Goal: Task Accomplishment & Management: Complete application form

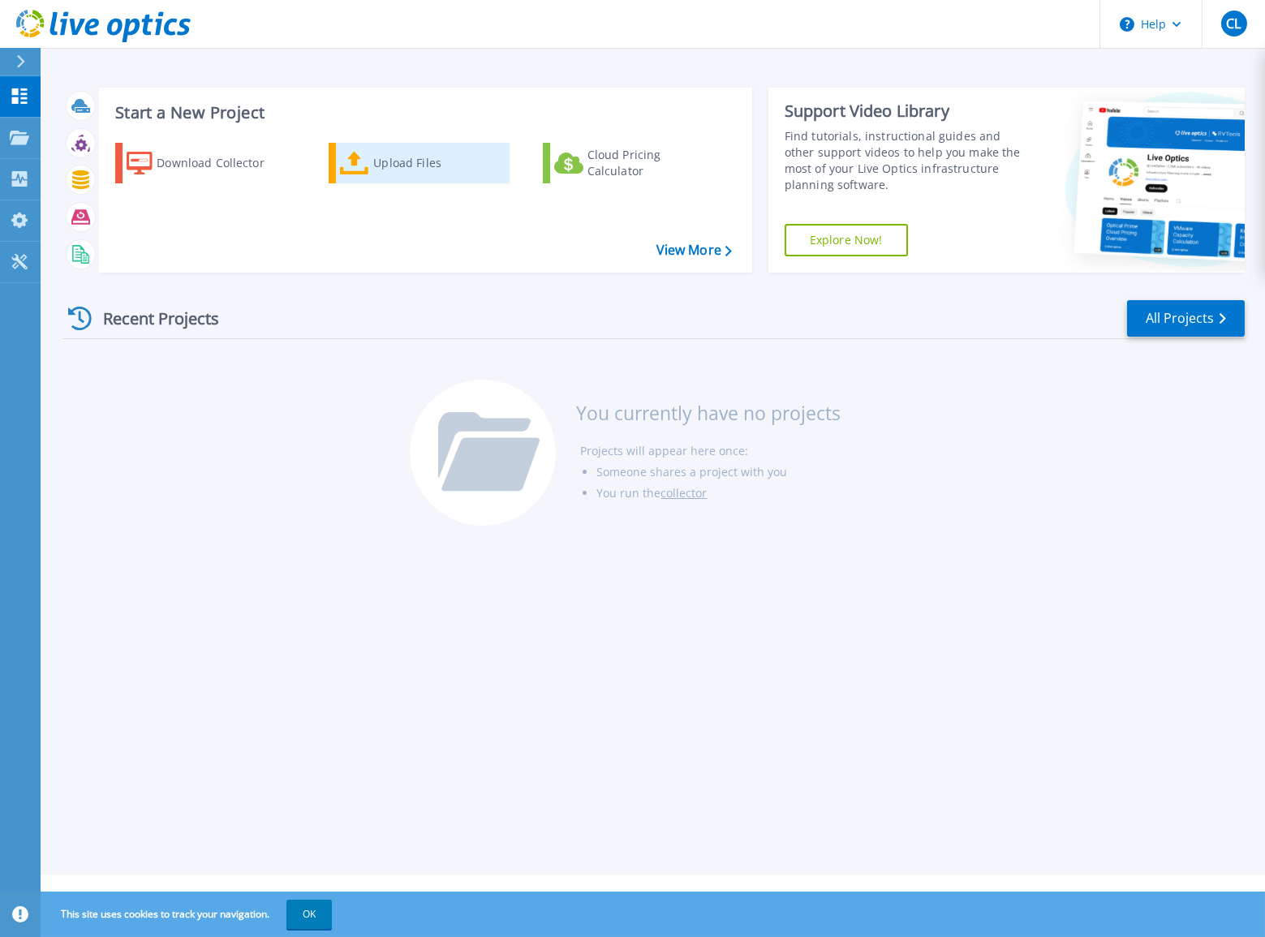
click at [402, 162] on div "Upload Files" at bounding box center [438, 163] width 130 height 32
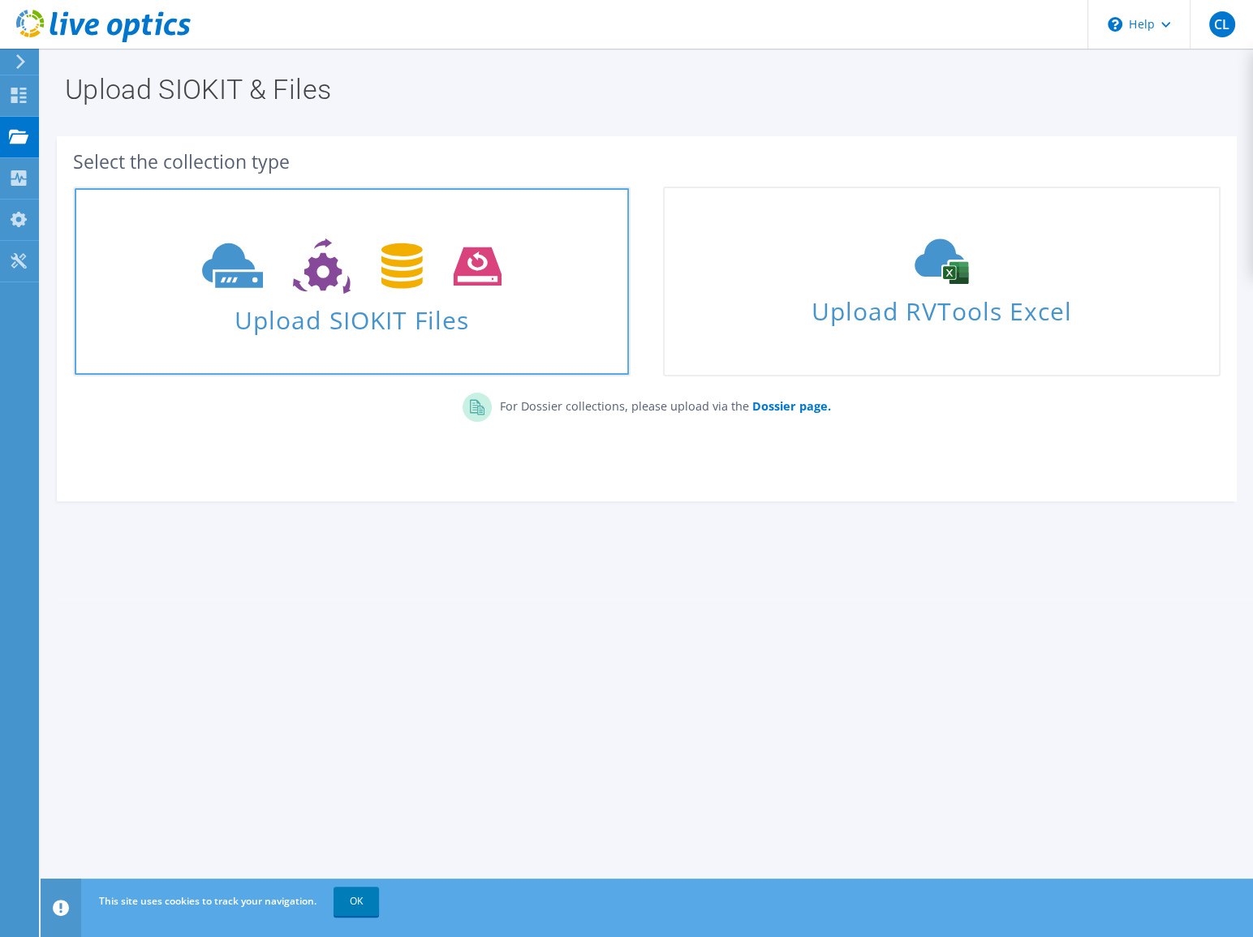
click at [355, 271] on icon at bounding box center [351, 267] width 299 height 56
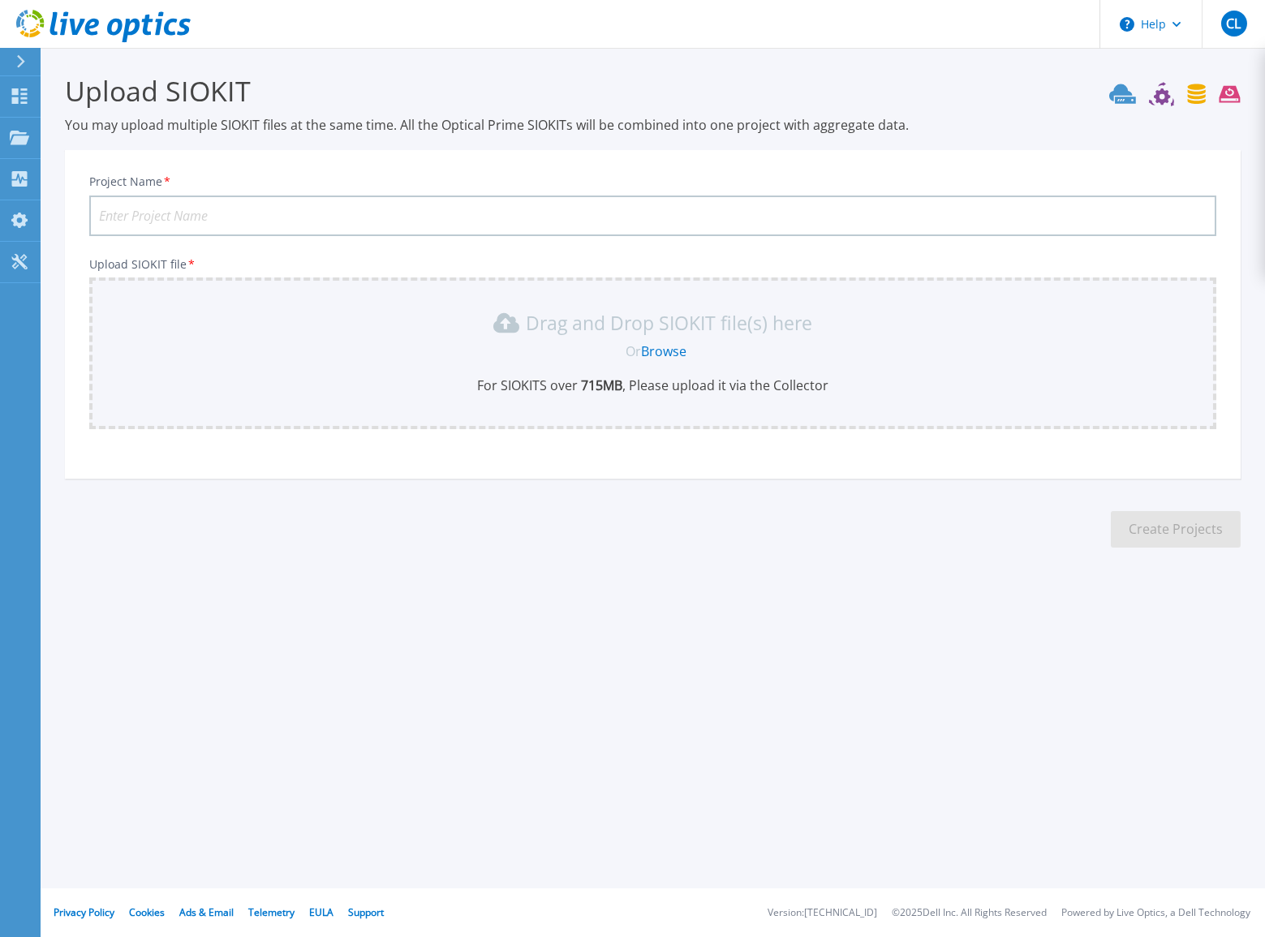
click at [278, 215] on input "Project Name *" at bounding box center [652, 216] width 1127 height 41
type input "Midland Unity"
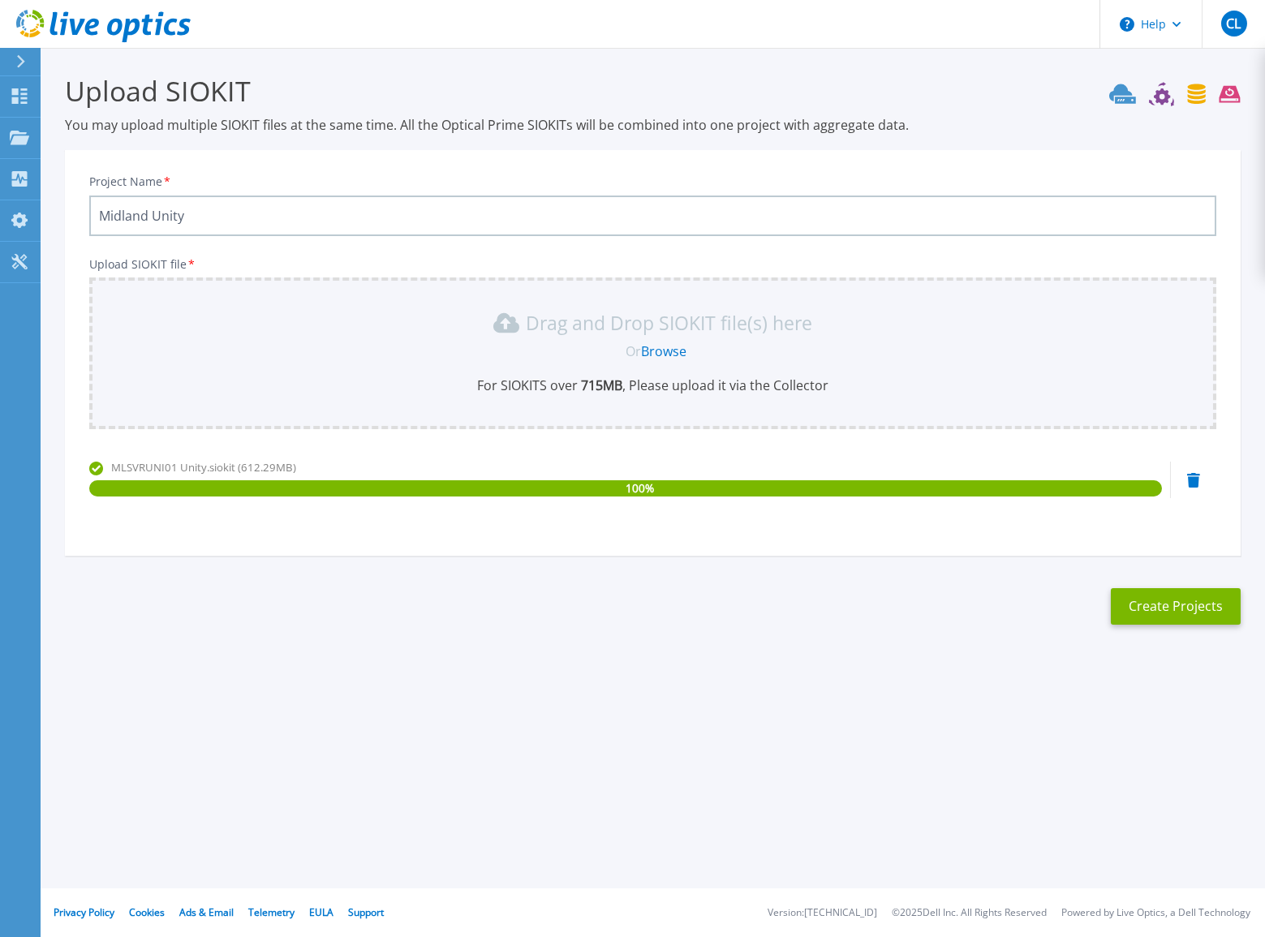
click at [817, 687] on div "Upload SIOKIT You may upload multiple SIOKIT files at the same time. All the Op…" at bounding box center [632, 362] width 1265 height 724
click at [1168, 608] on button "Create Projects" at bounding box center [1176, 606] width 130 height 37
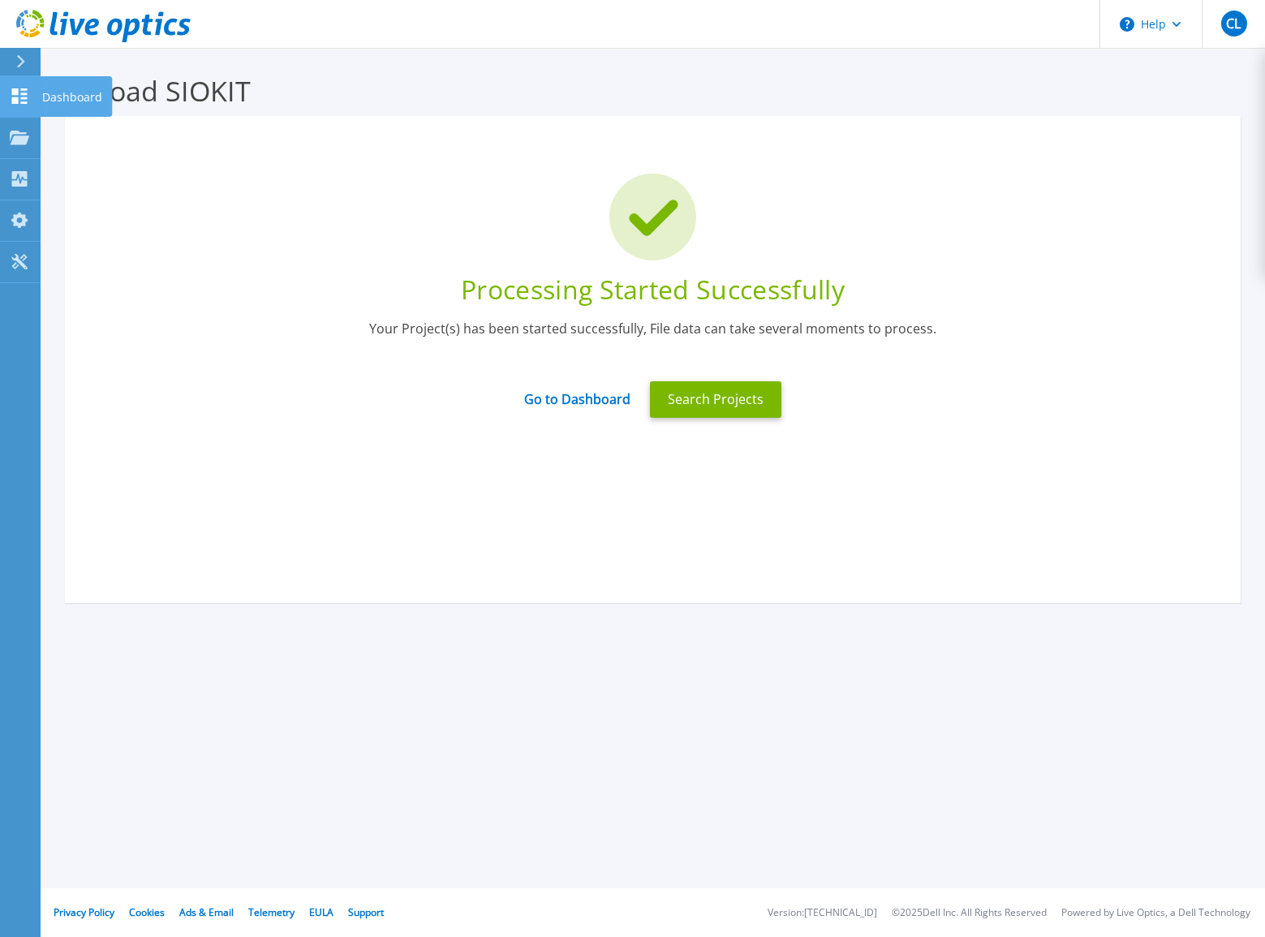
click at [13, 95] on icon at bounding box center [19, 95] width 19 height 15
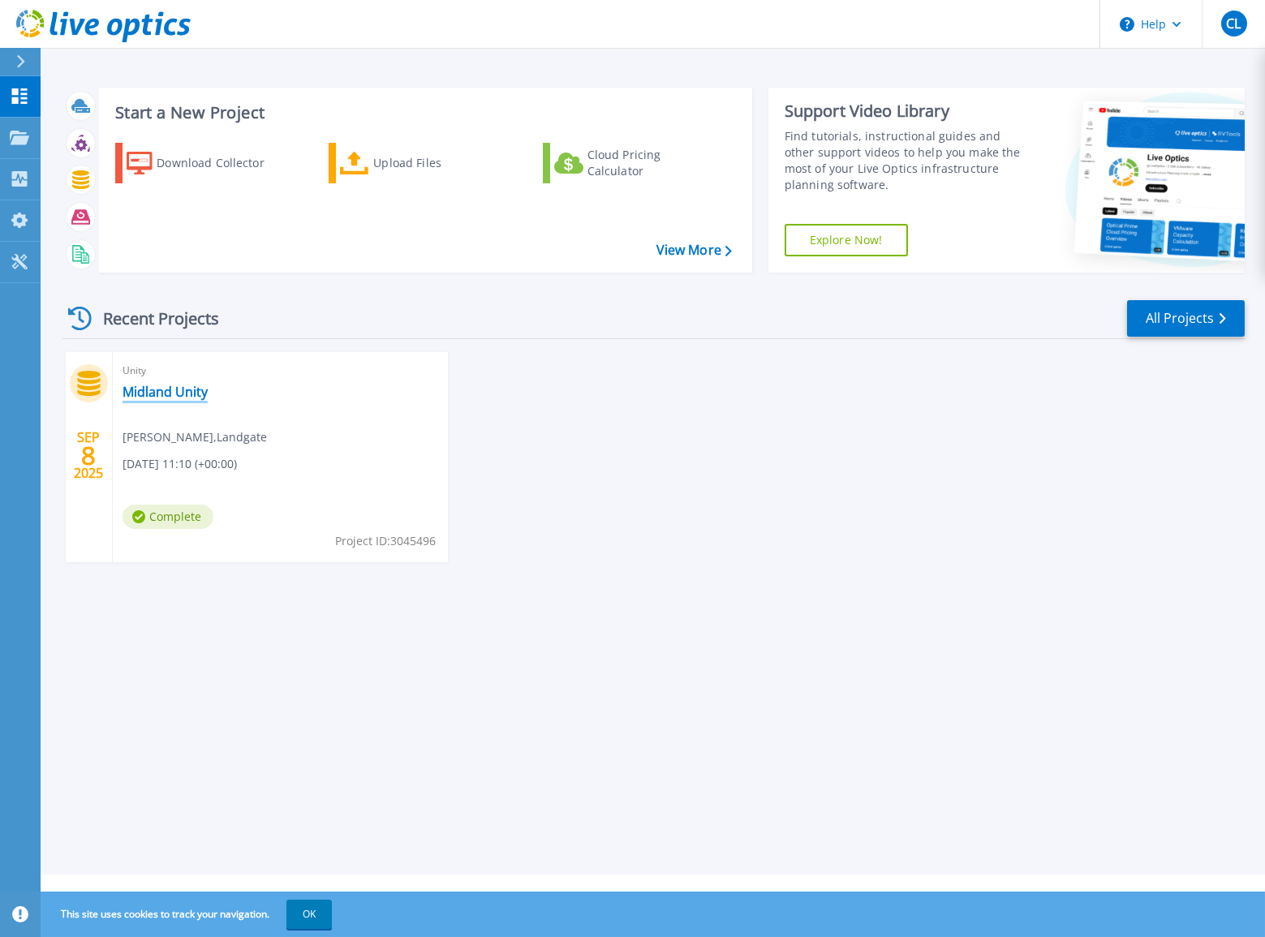
click at [166, 391] on link "Midland Unity" at bounding box center [165, 392] width 85 height 16
click at [407, 163] on div "Upload Files" at bounding box center [438, 163] width 130 height 32
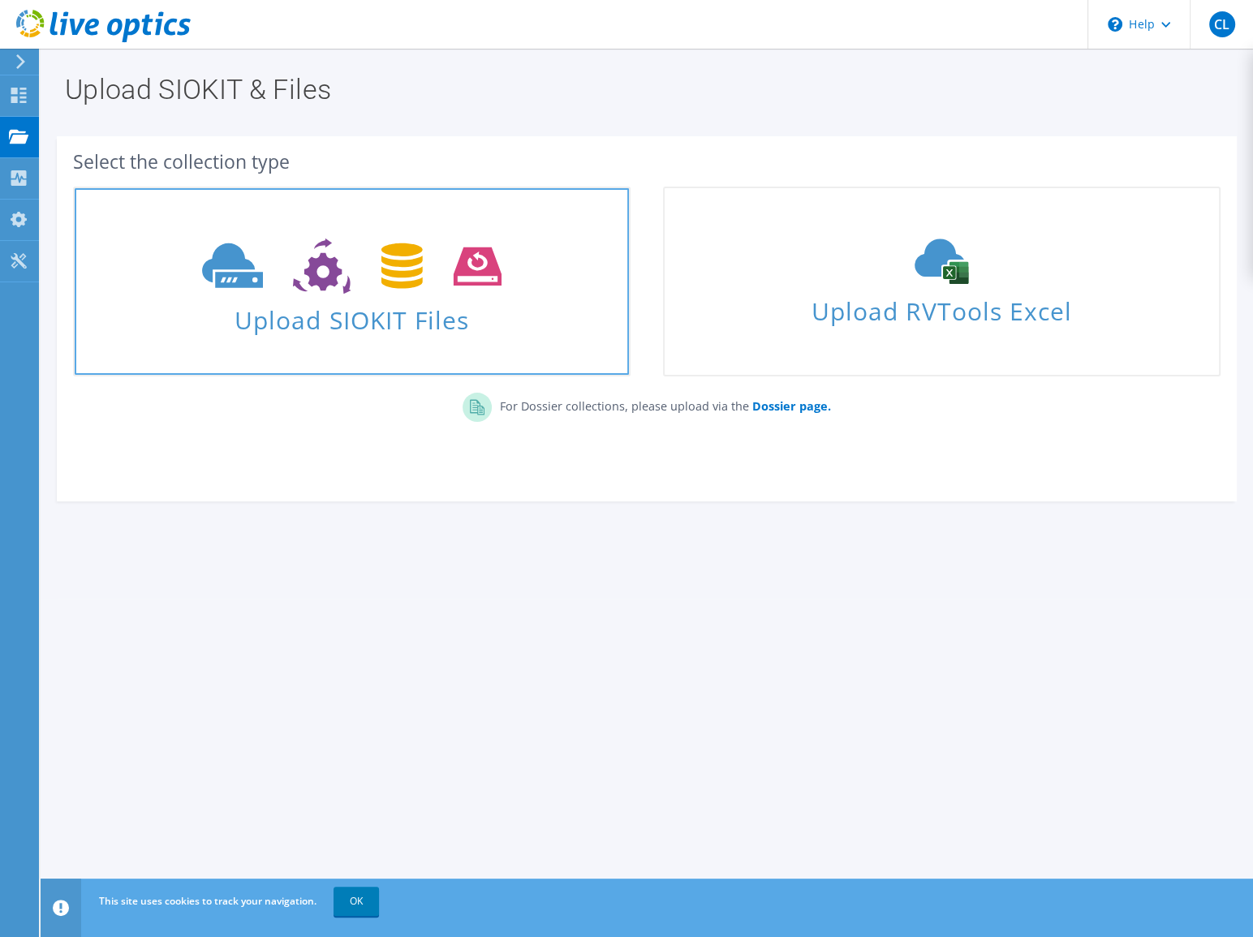
click at [421, 291] on icon at bounding box center [351, 267] width 299 height 56
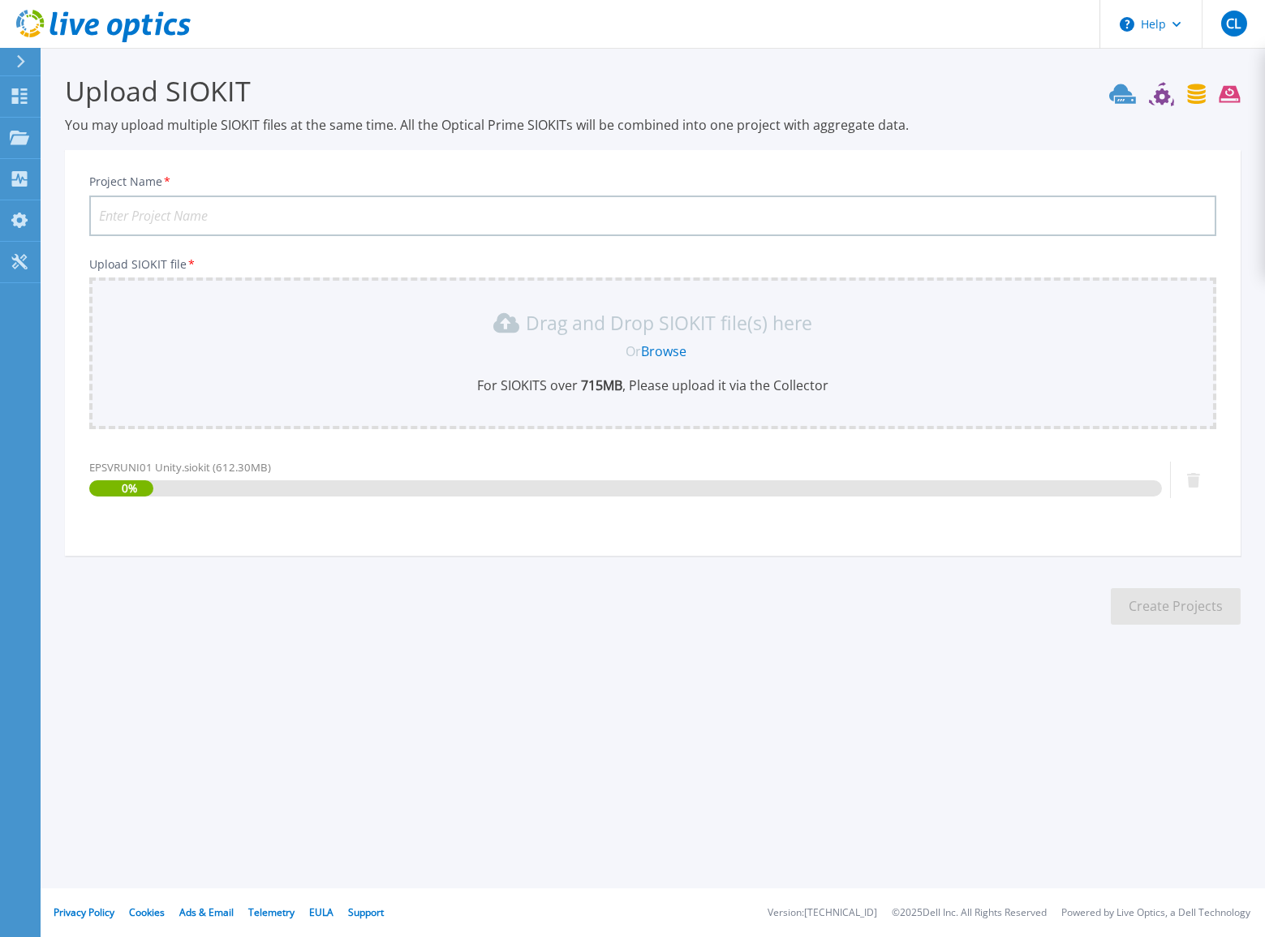
click at [202, 214] on input "Project Name *" at bounding box center [652, 216] width 1127 height 41
type input "East Perth Unity"
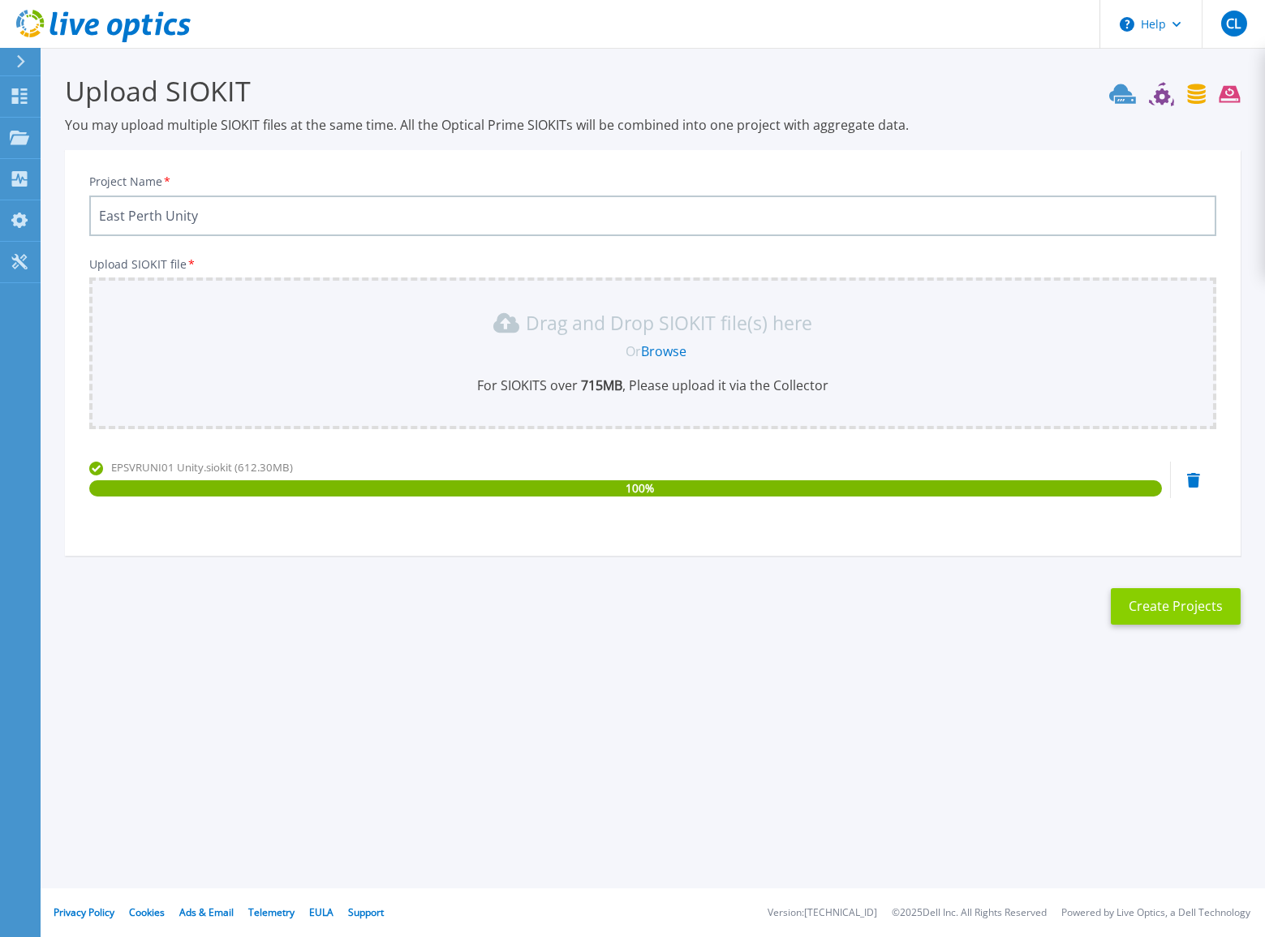
click at [1166, 613] on button "Create Projects" at bounding box center [1176, 606] width 130 height 37
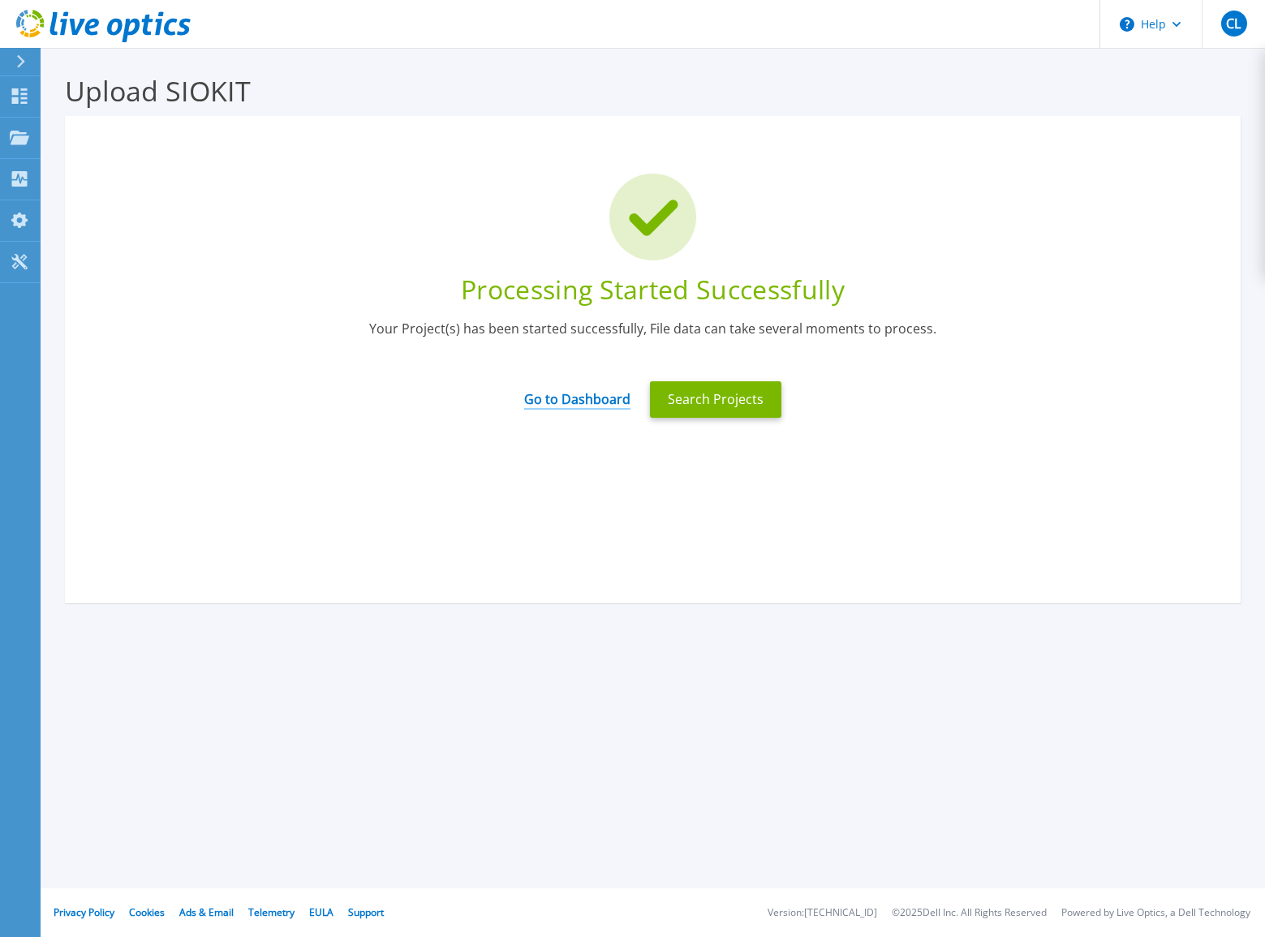
click at [592, 407] on link "Go to Dashboard" at bounding box center [577, 394] width 106 height 32
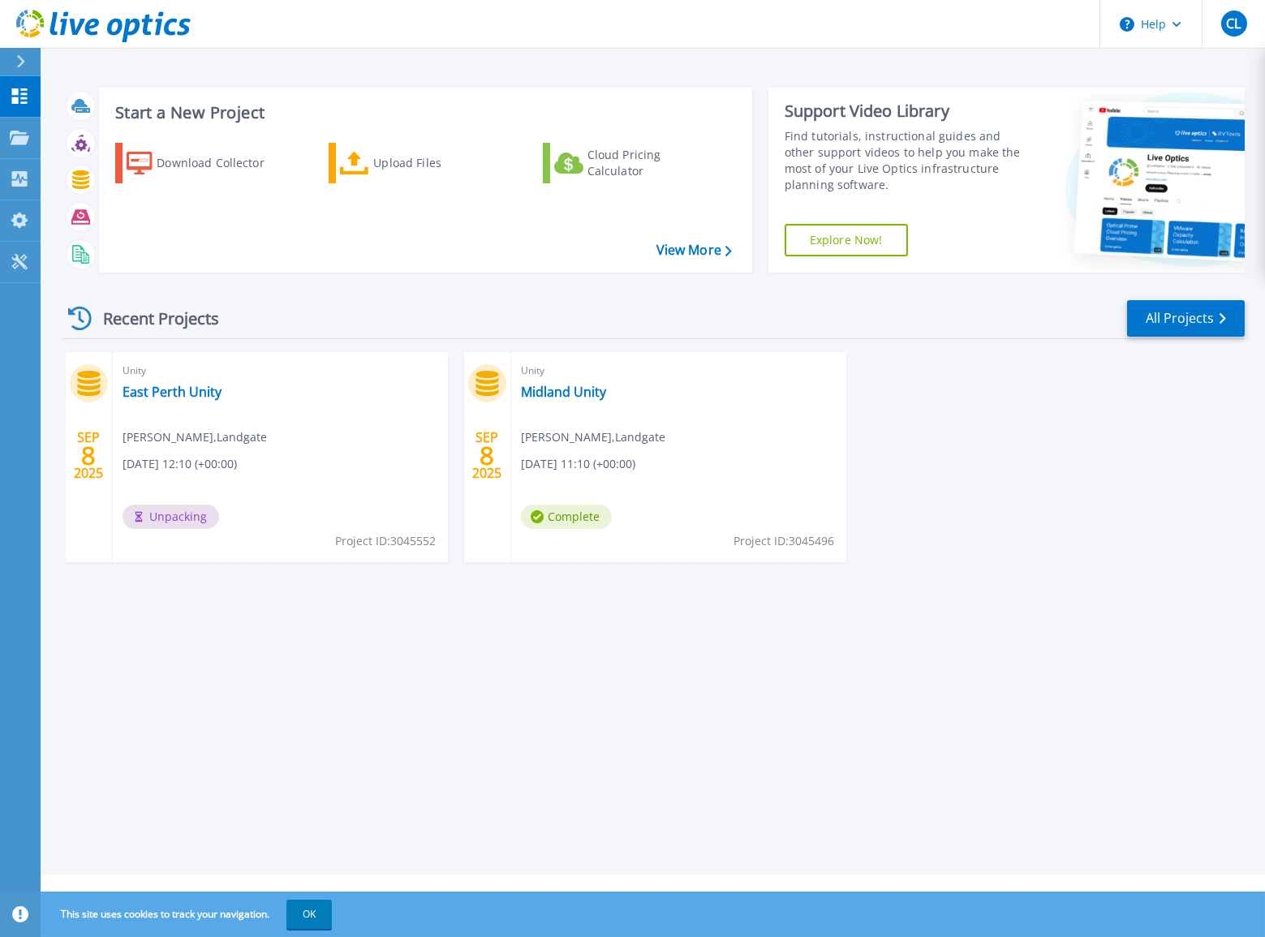
click at [579, 609] on div "Start a New Project Download Collector Upload Files Cloud Pricing Calculator Vi…" at bounding box center [653, 437] width 1225 height 875
click at [6, 97] on link "Dashboard Dashboard" at bounding box center [20, 96] width 41 height 41
click at [592, 394] on link "Midland Unity" at bounding box center [563, 392] width 85 height 16
click at [60, 137] on p "Projects" at bounding box center [63, 139] width 43 height 42
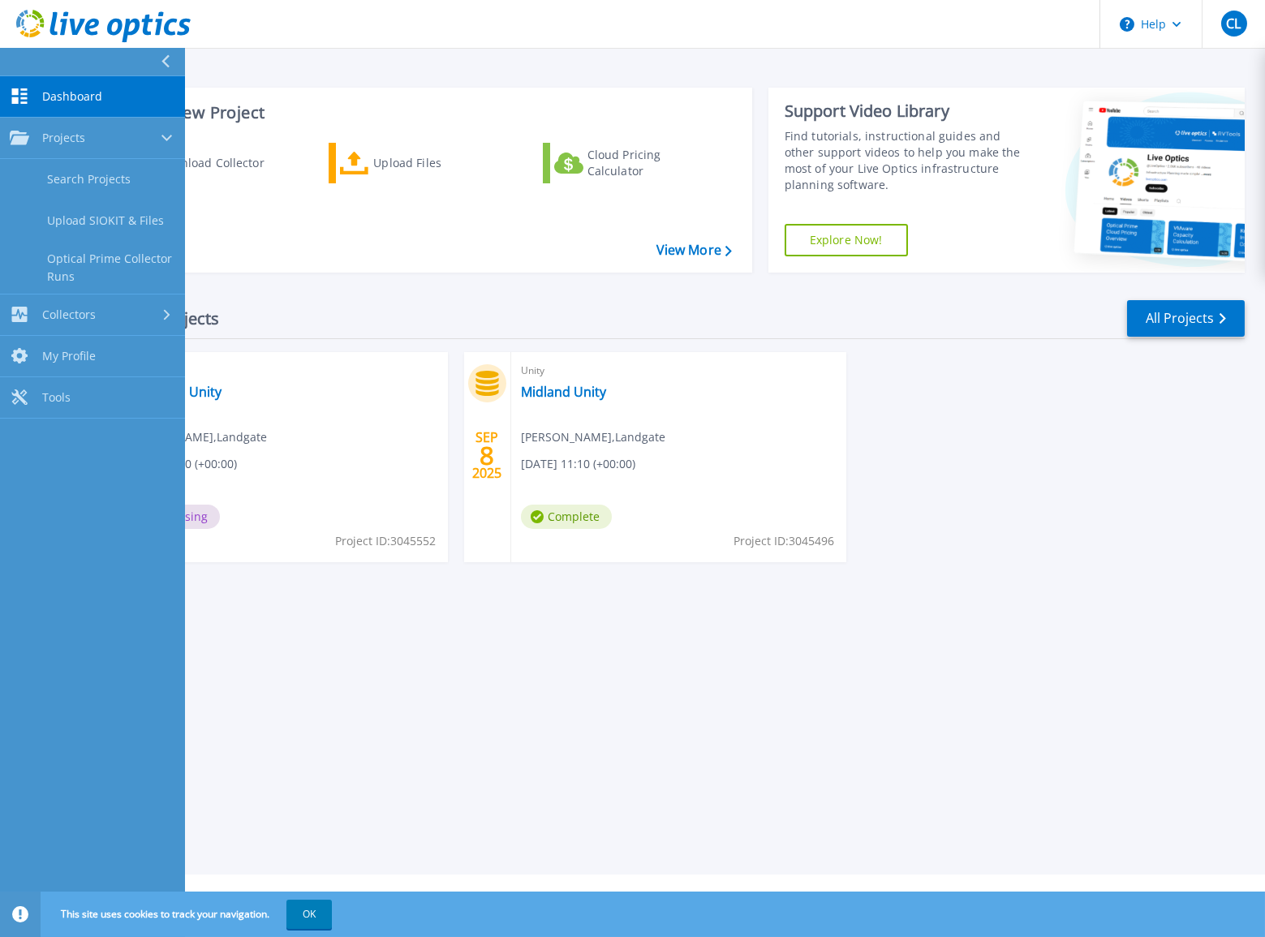
click at [304, 325] on div "Recent Projects All Projects" at bounding box center [653, 319] width 1182 height 41
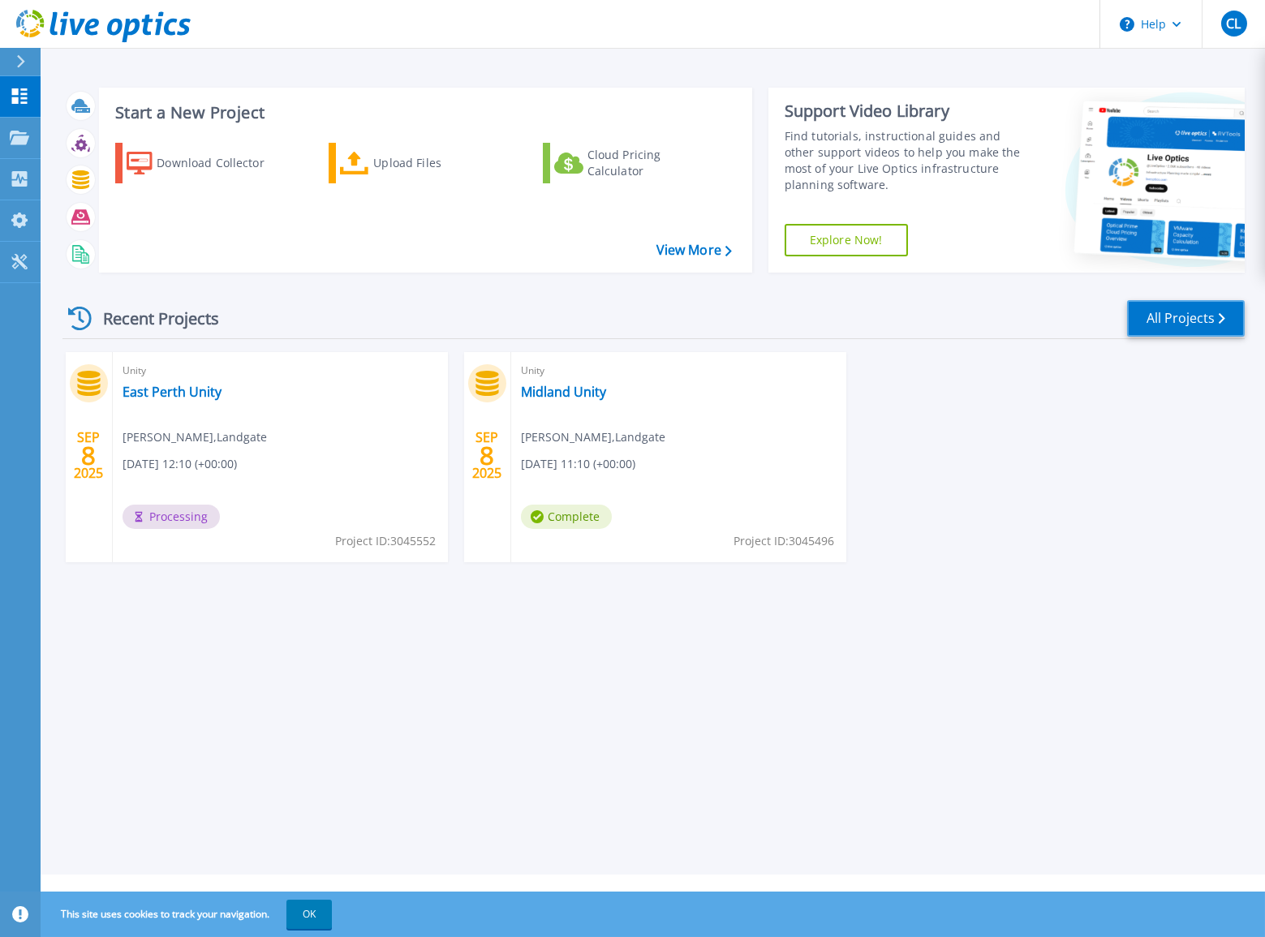
click at [1194, 317] on link "All Projects" at bounding box center [1186, 318] width 118 height 37
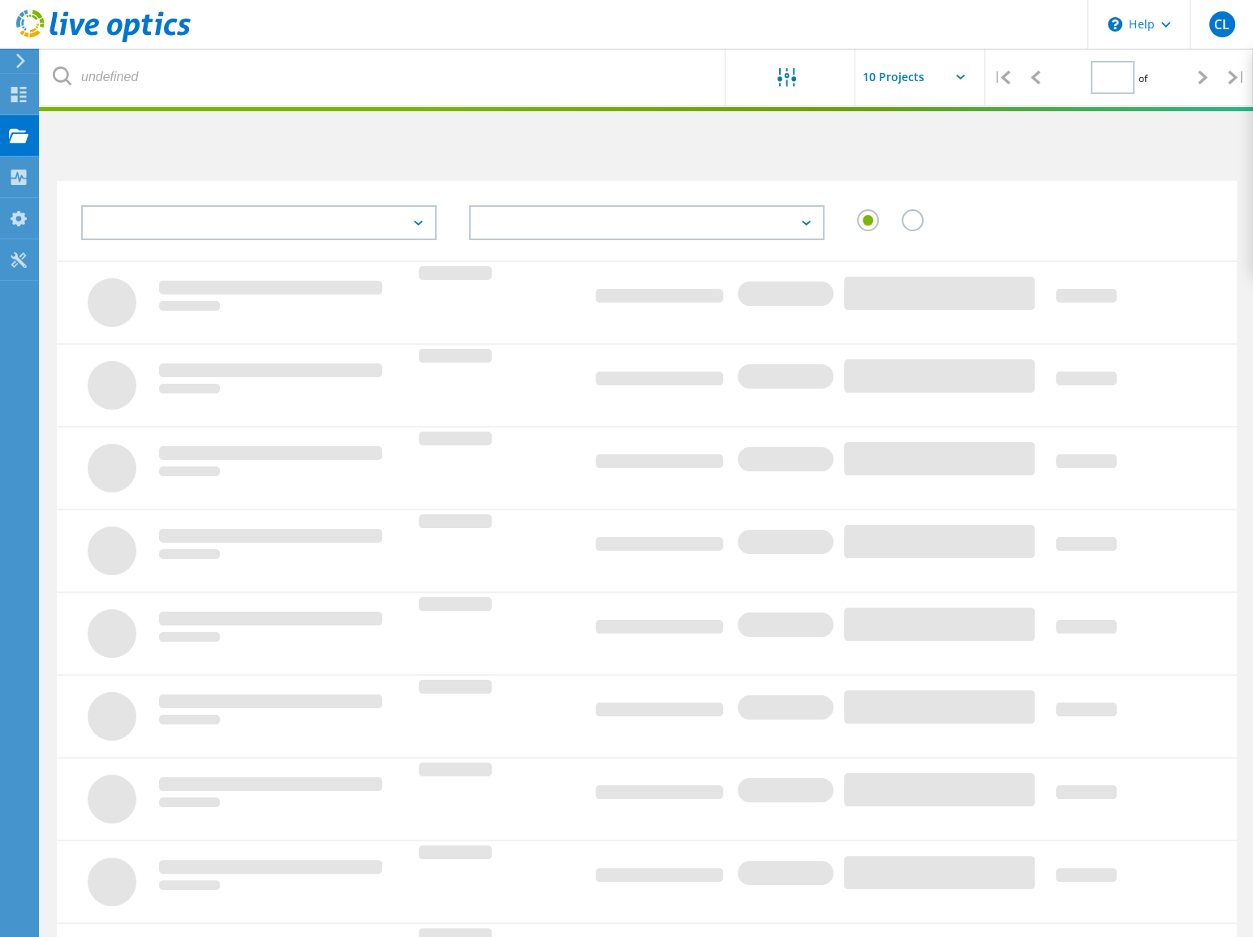
type input "1"
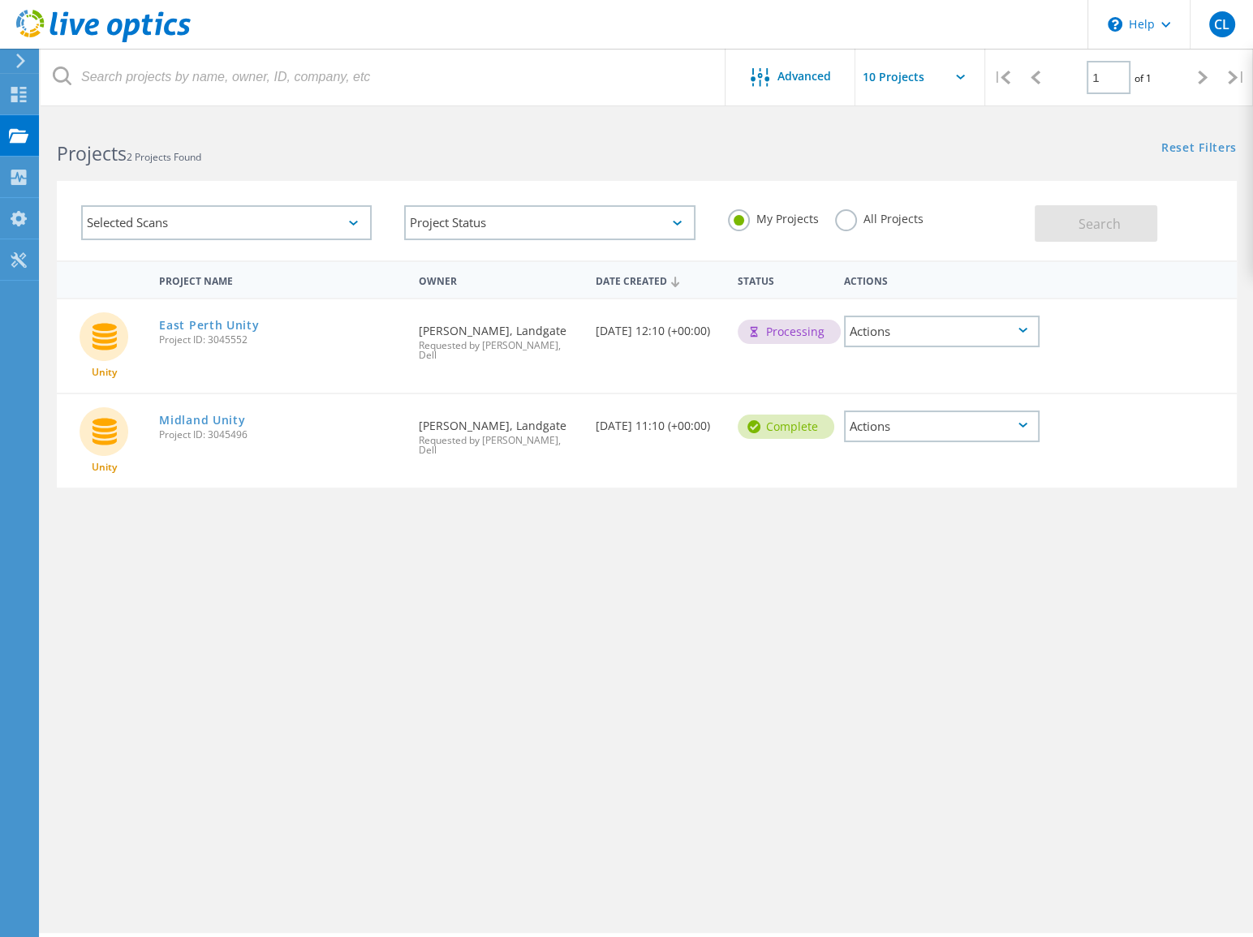
click at [1001, 329] on div "Actions" at bounding box center [942, 332] width 196 height 32
click at [900, 308] on div "Project Details" at bounding box center [942, 306] width 193 height 25
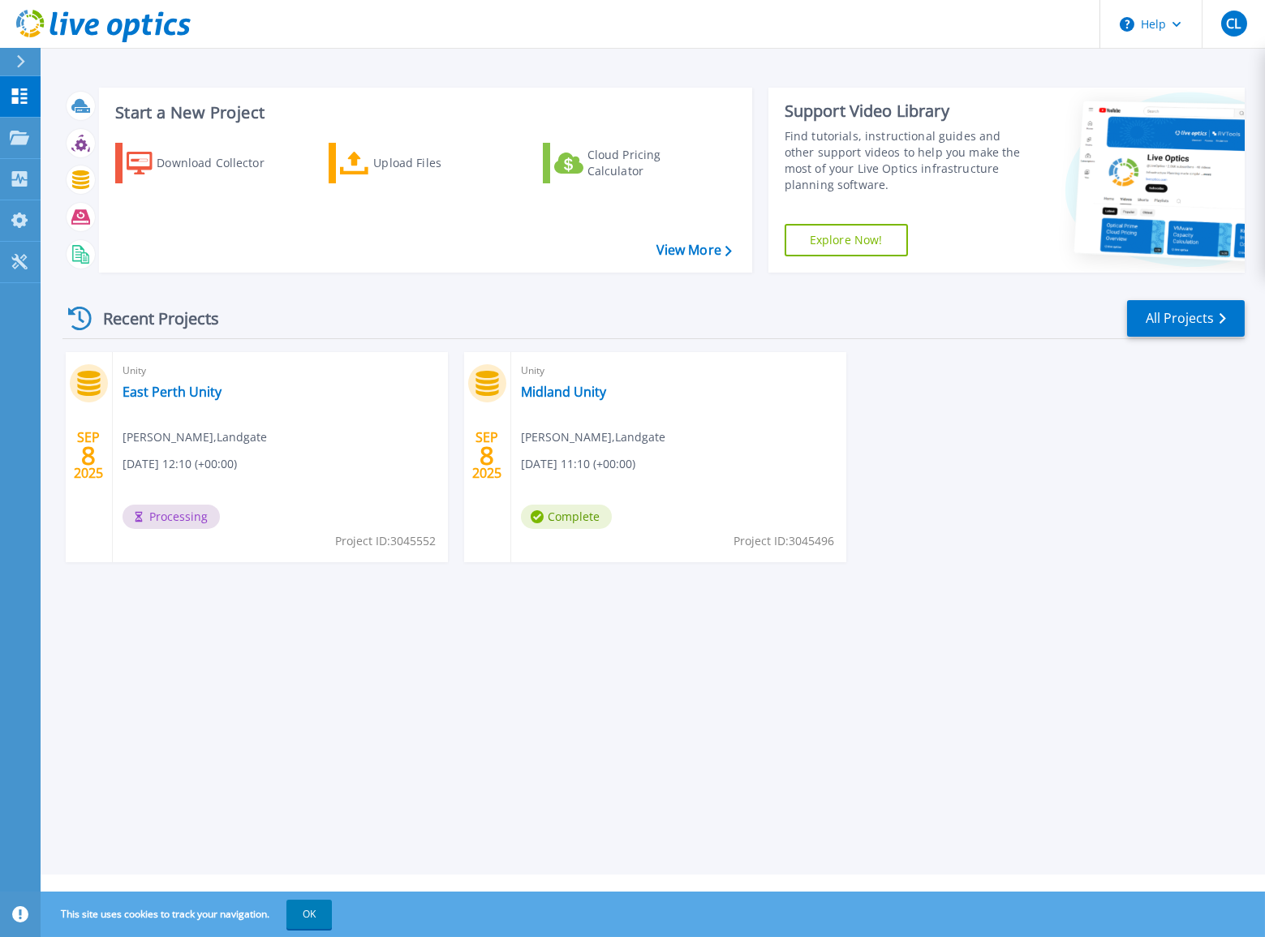
click at [193, 21] on header "Help CL End User [PERSON_NAME] [PERSON_NAME][EMAIL_ADDRESS][DOMAIN_NAME] Landga…" at bounding box center [632, 24] width 1265 height 49
click at [555, 398] on link "Midland Unity" at bounding box center [563, 392] width 85 height 16
click at [1157, 25] on button "Help" at bounding box center [1150, 24] width 101 height 49
click at [1171, 75] on link "Explore Helpful Articles" at bounding box center [1191, 70] width 181 height 40
click at [575, 394] on link "Midland Unity" at bounding box center [563, 392] width 85 height 16
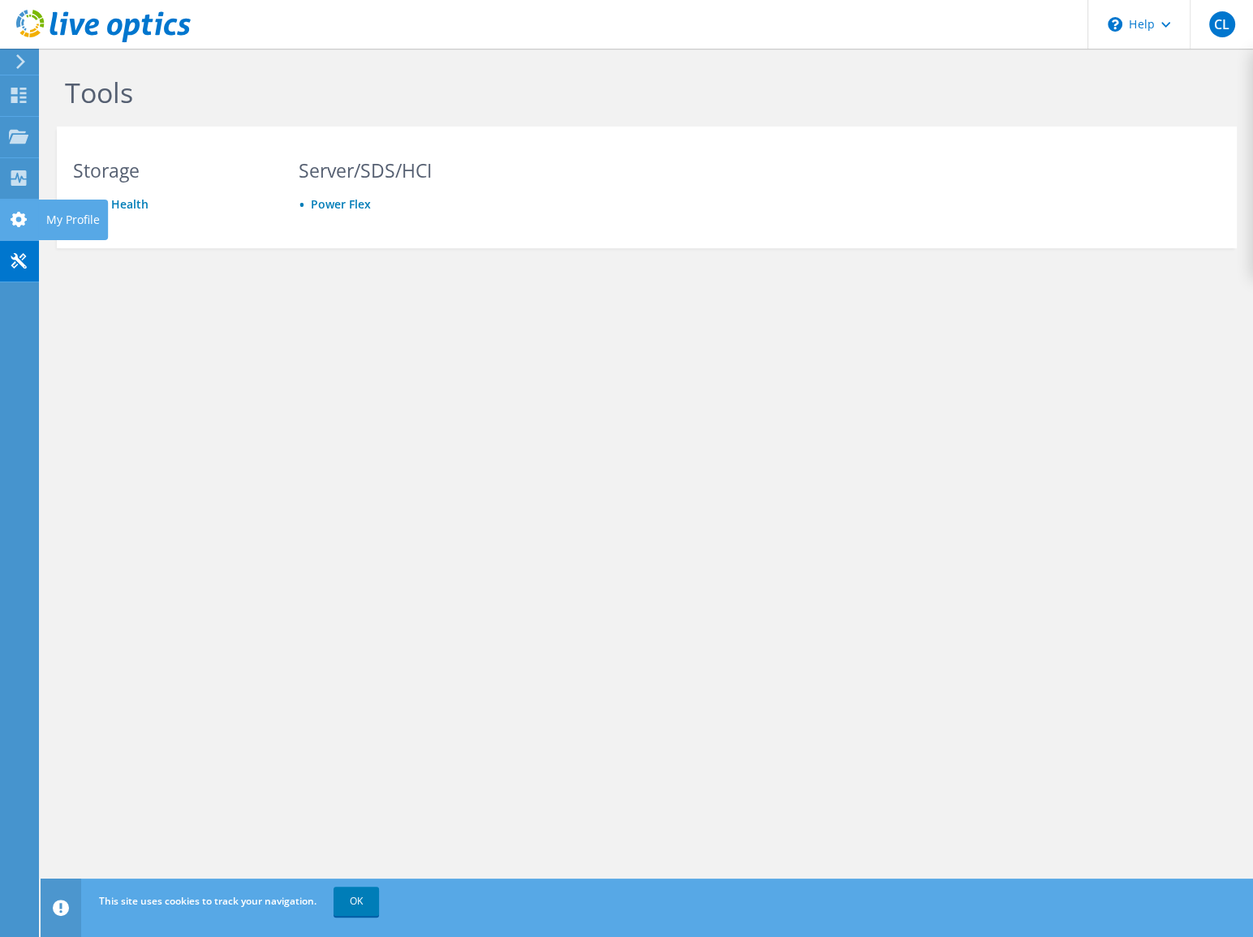
click at [14, 221] on use at bounding box center [19, 219] width 16 height 15
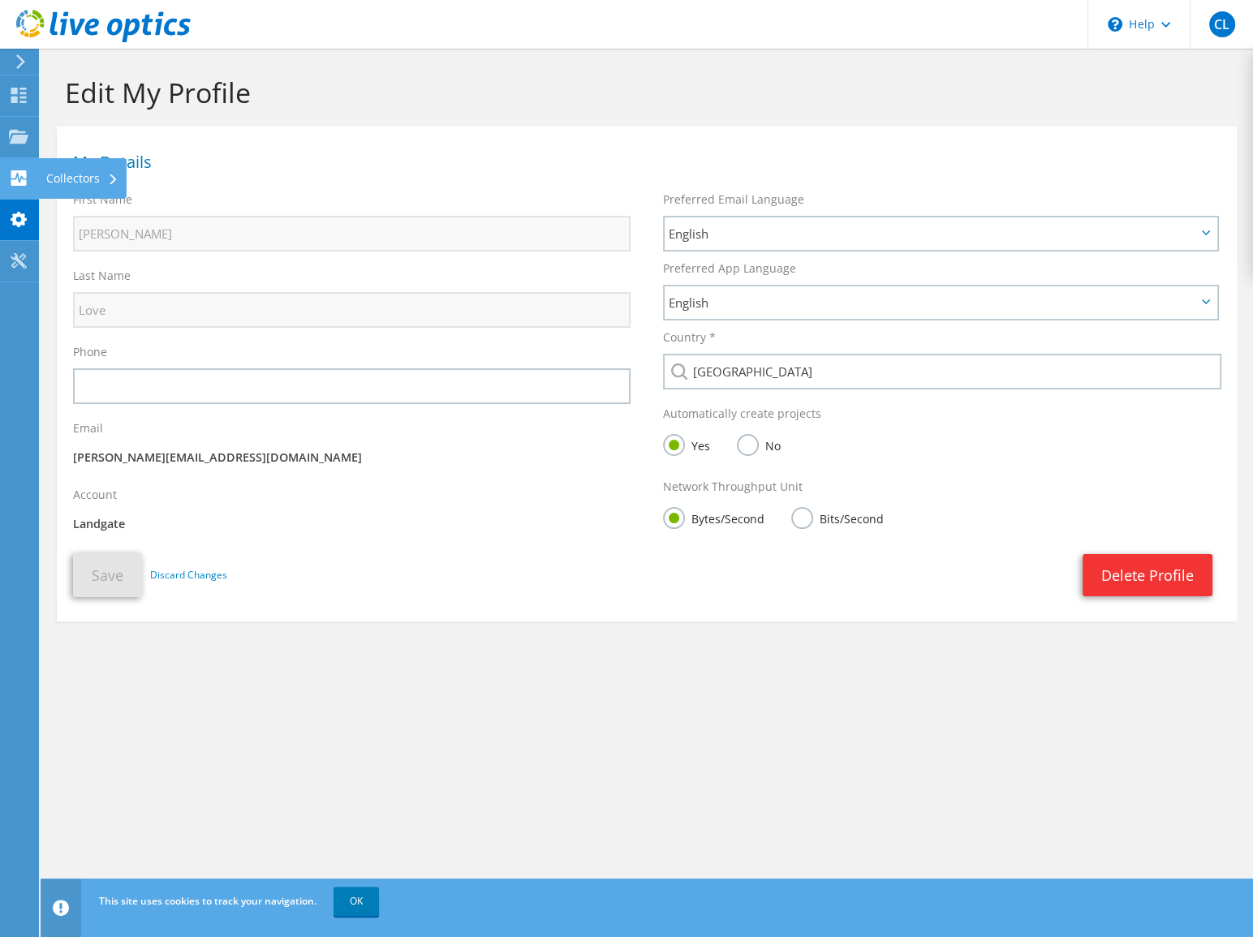
click at [21, 172] on use at bounding box center [18, 177] width 15 height 15
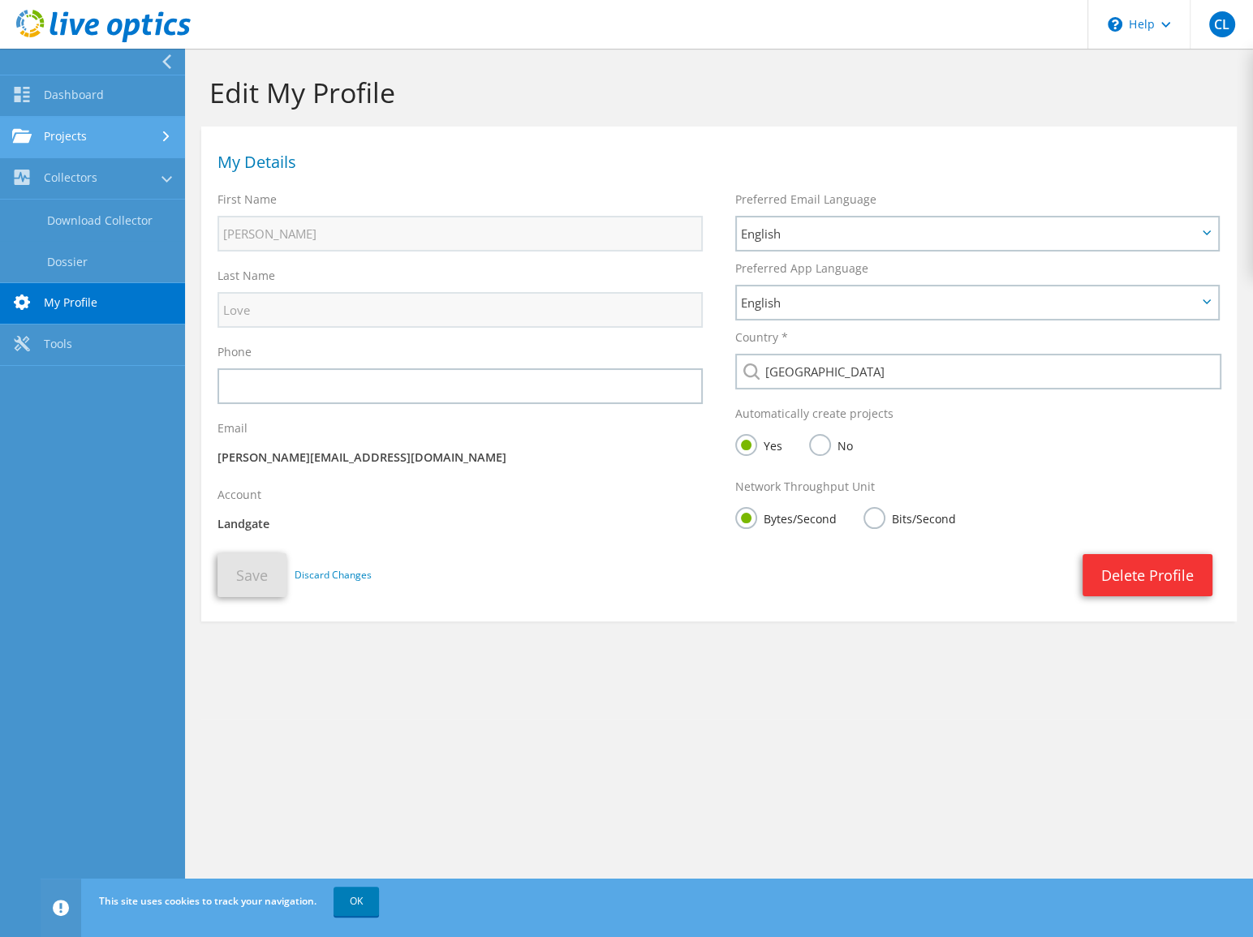
click at [44, 141] on link "Projects" at bounding box center [92, 137] width 185 height 41
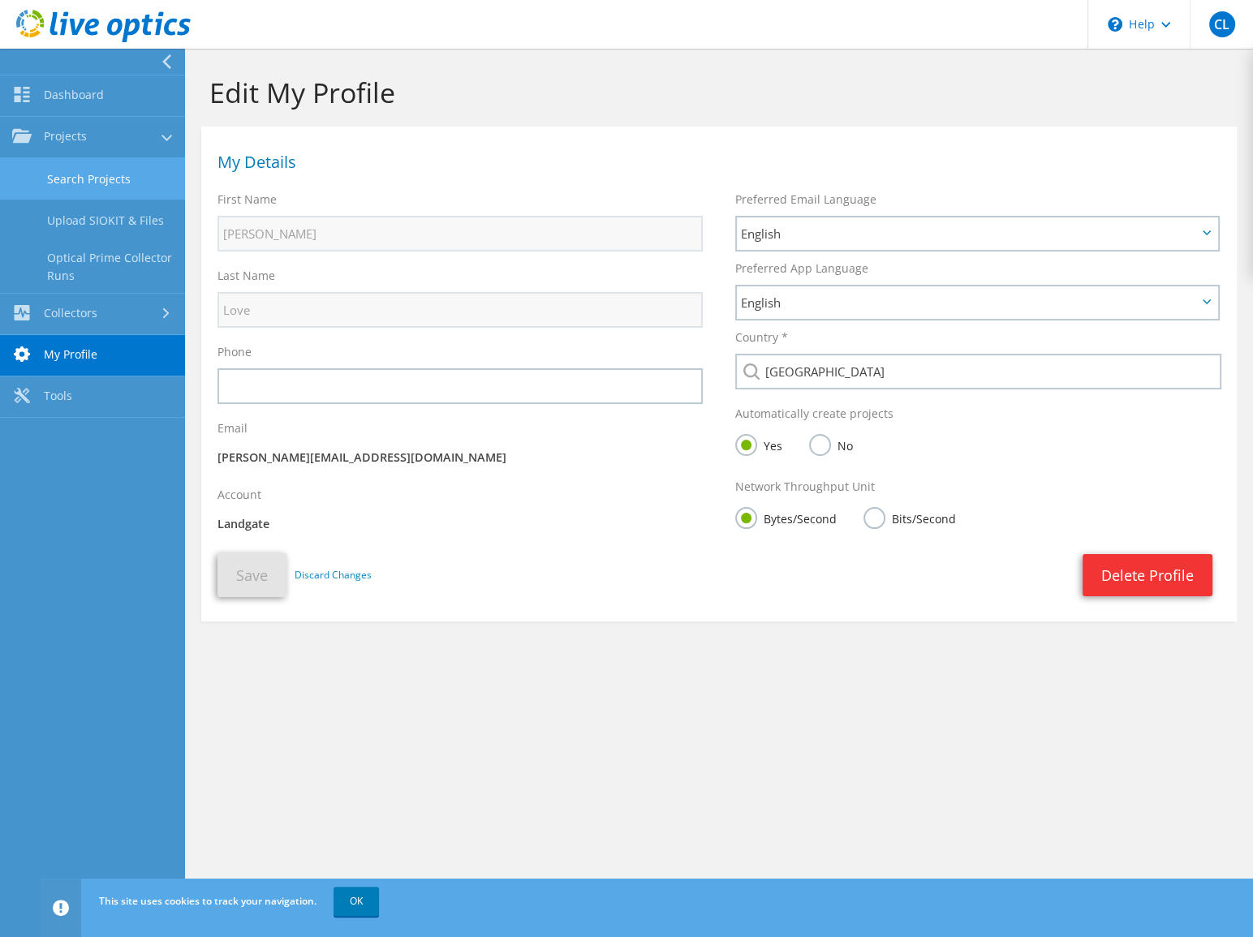
click at [72, 167] on link "Search Projects" at bounding box center [92, 178] width 185 height 41
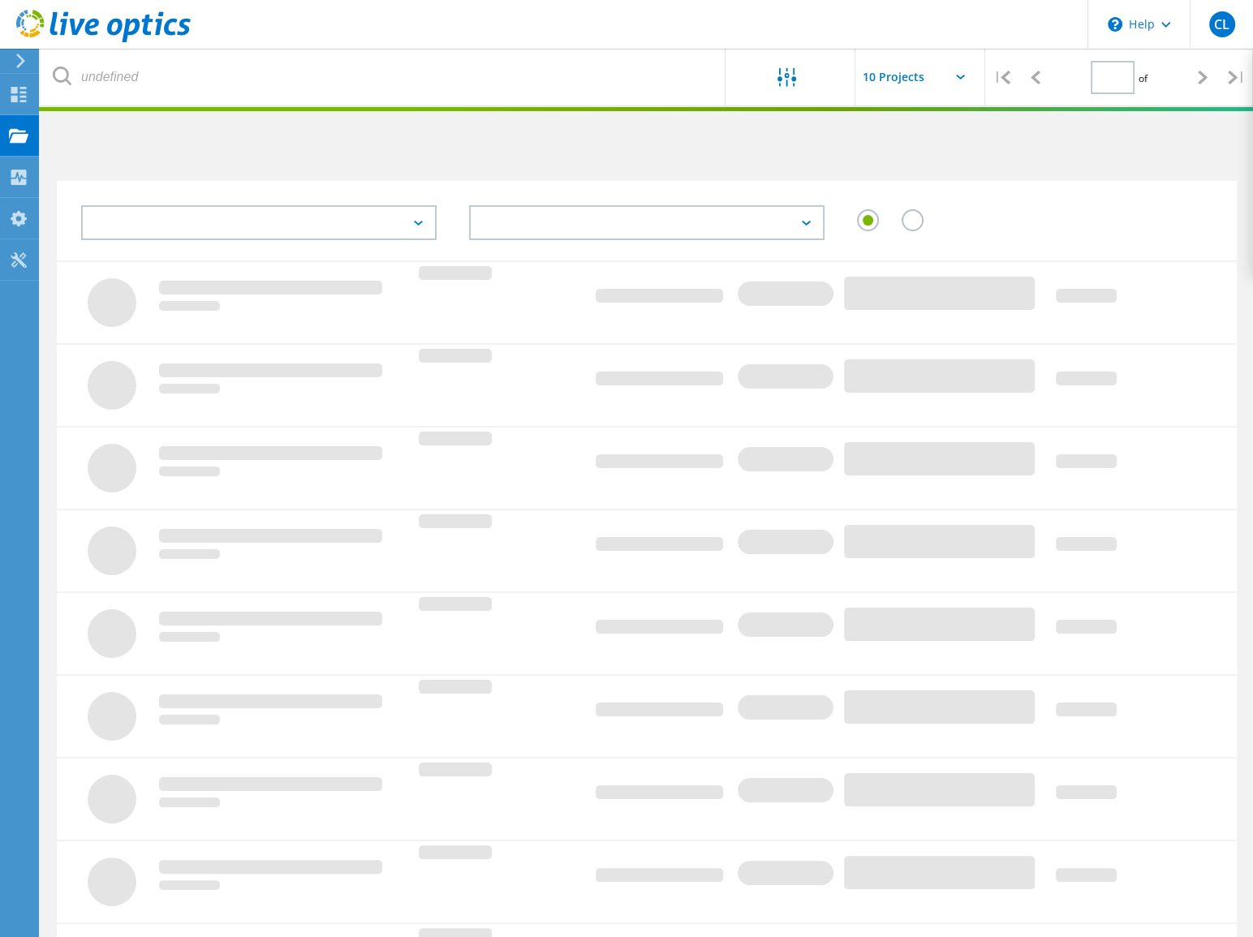
type input "1"
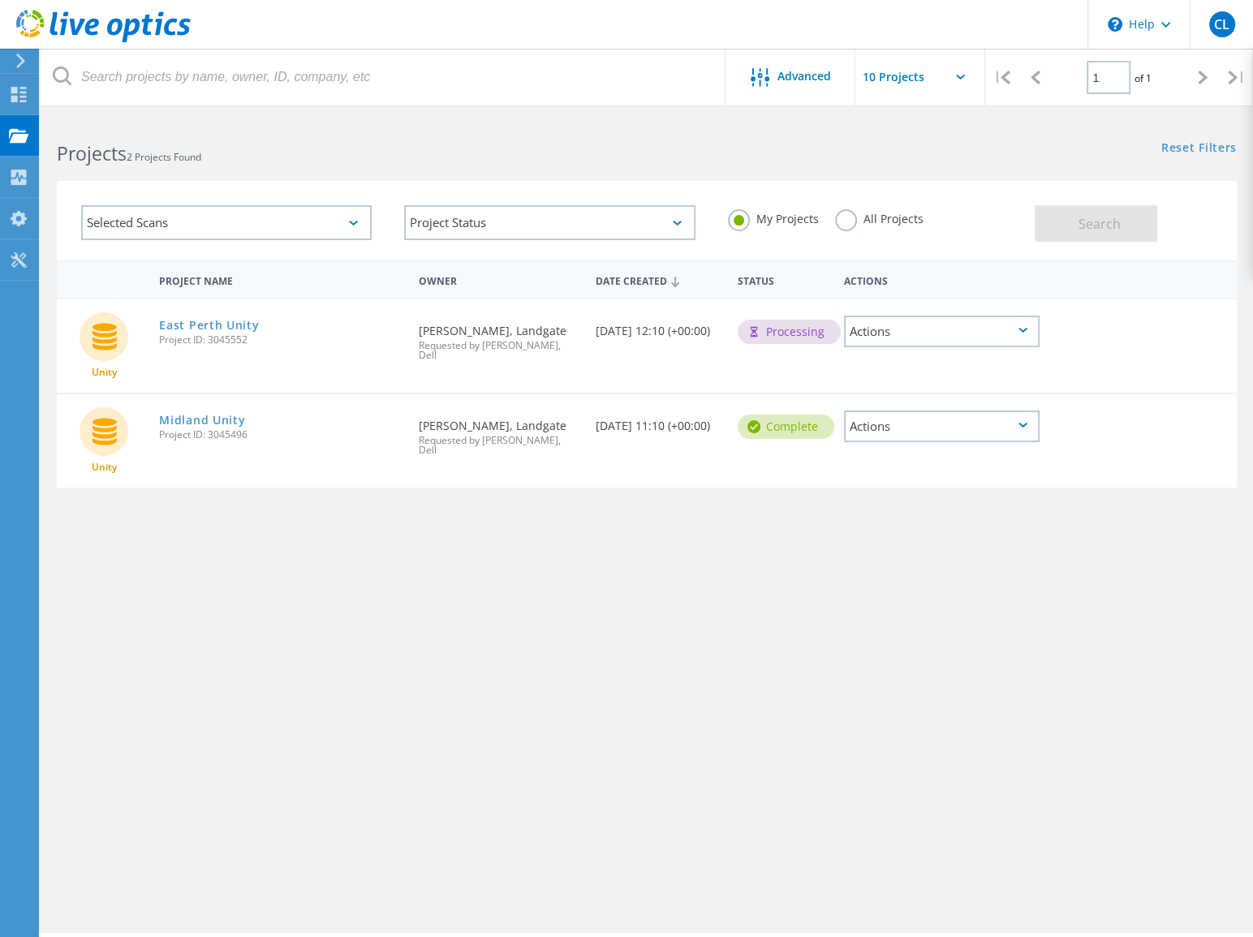
click at [884, 322] on div "Actions" at bounding box center [942, 332] width 196 height 32
click at [230, 325] on link "East Perth Unity" at bounding box center [209, 325] width 100 height 11
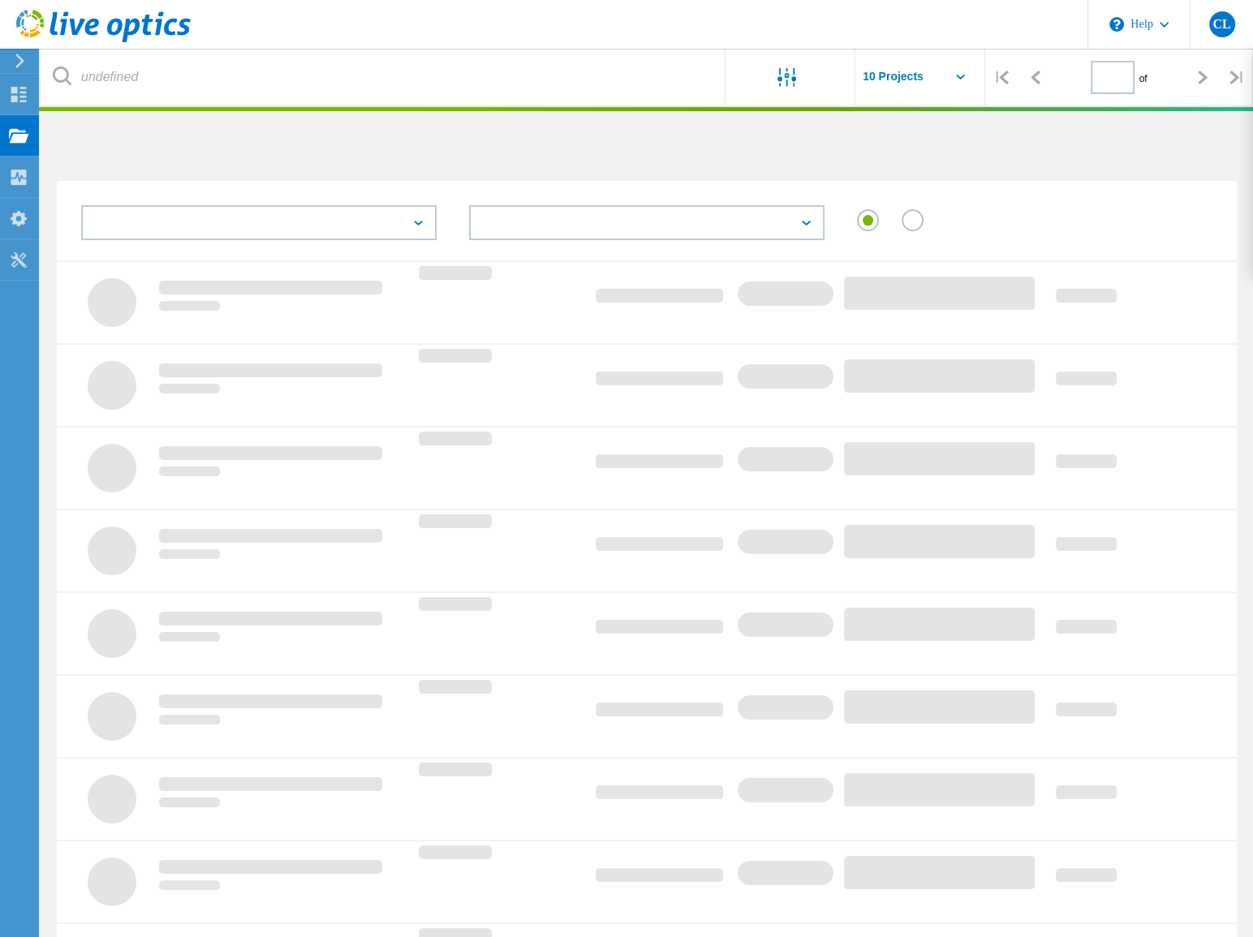
type input "1"
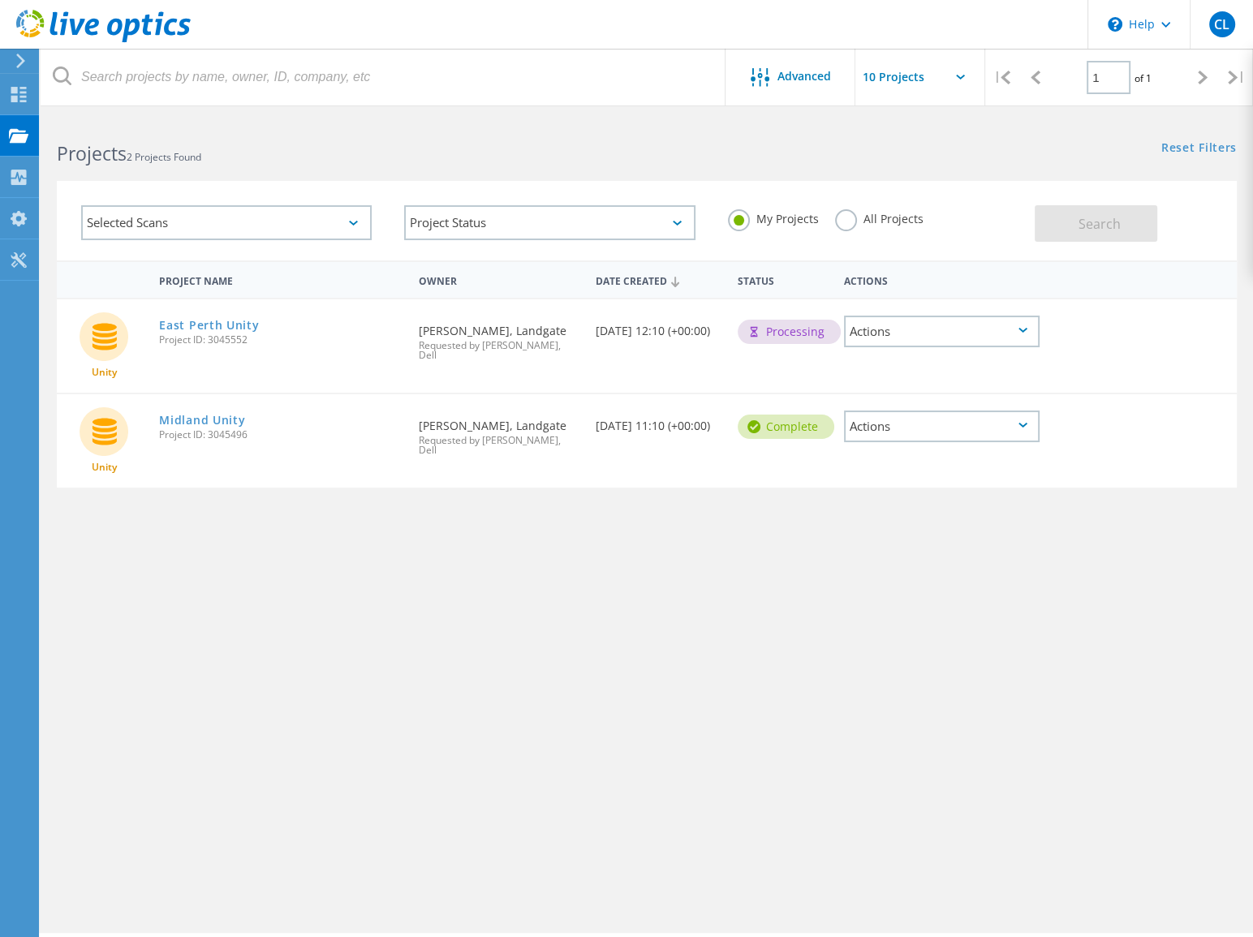
click at [942, 334] on div "Actions" at bounding box center [942, 332] width 196 height 32
click at [853, 583] on div "Project Name Owner Date Created Status Actions Unity East Perth Unity Project I…" at bounding box center [647, 471] width 1180 height 422
click at [876, 415] on div "Actions" at bounding box center [942, 427] width 196 height 32
click at [909, 377] on div "Project Details" at bounding box center [942, 389] width 193 height 25
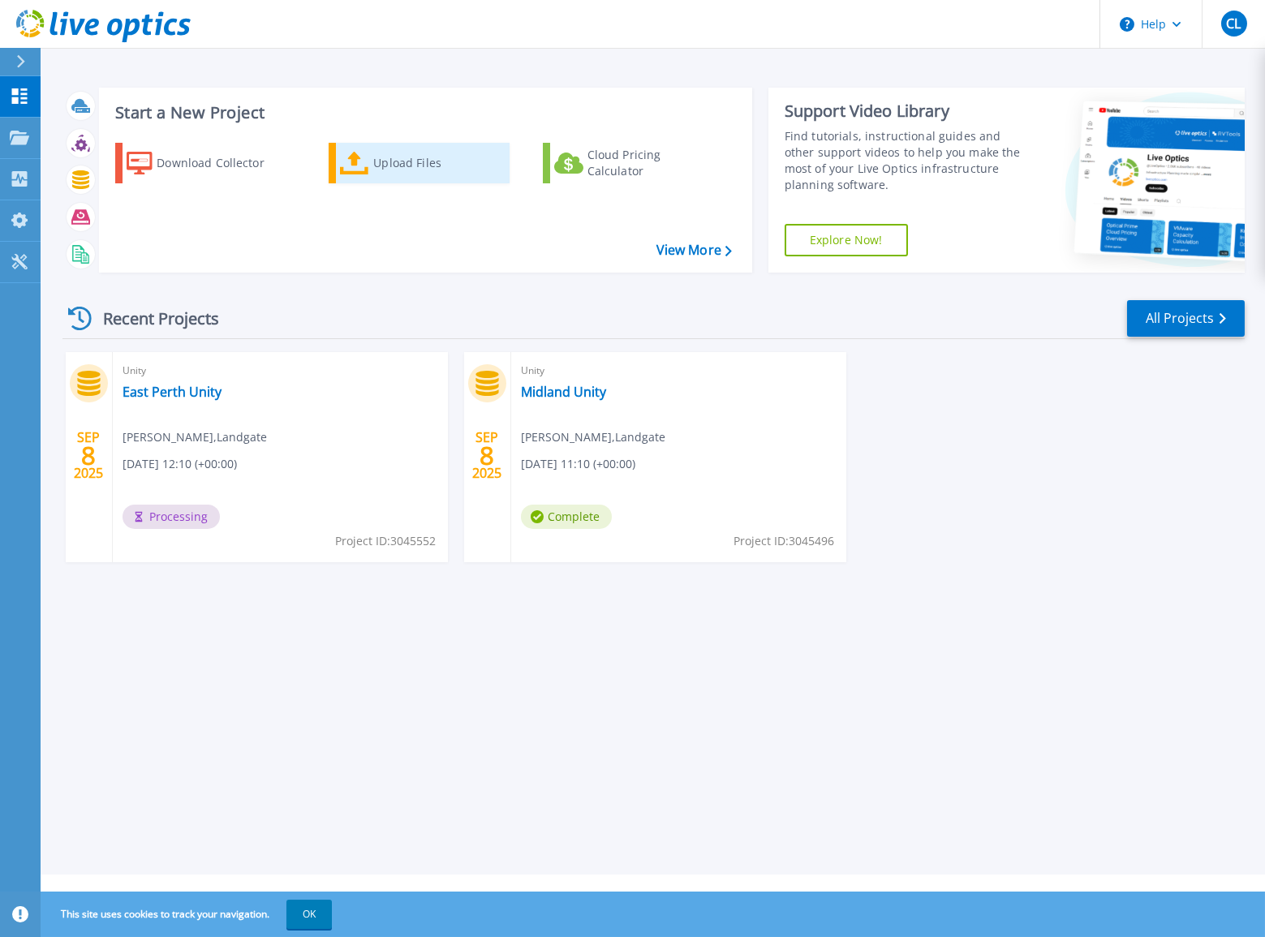
click at [399, 161] on div "Upload Files" at bounding box center [438, 163] width 130 height 32
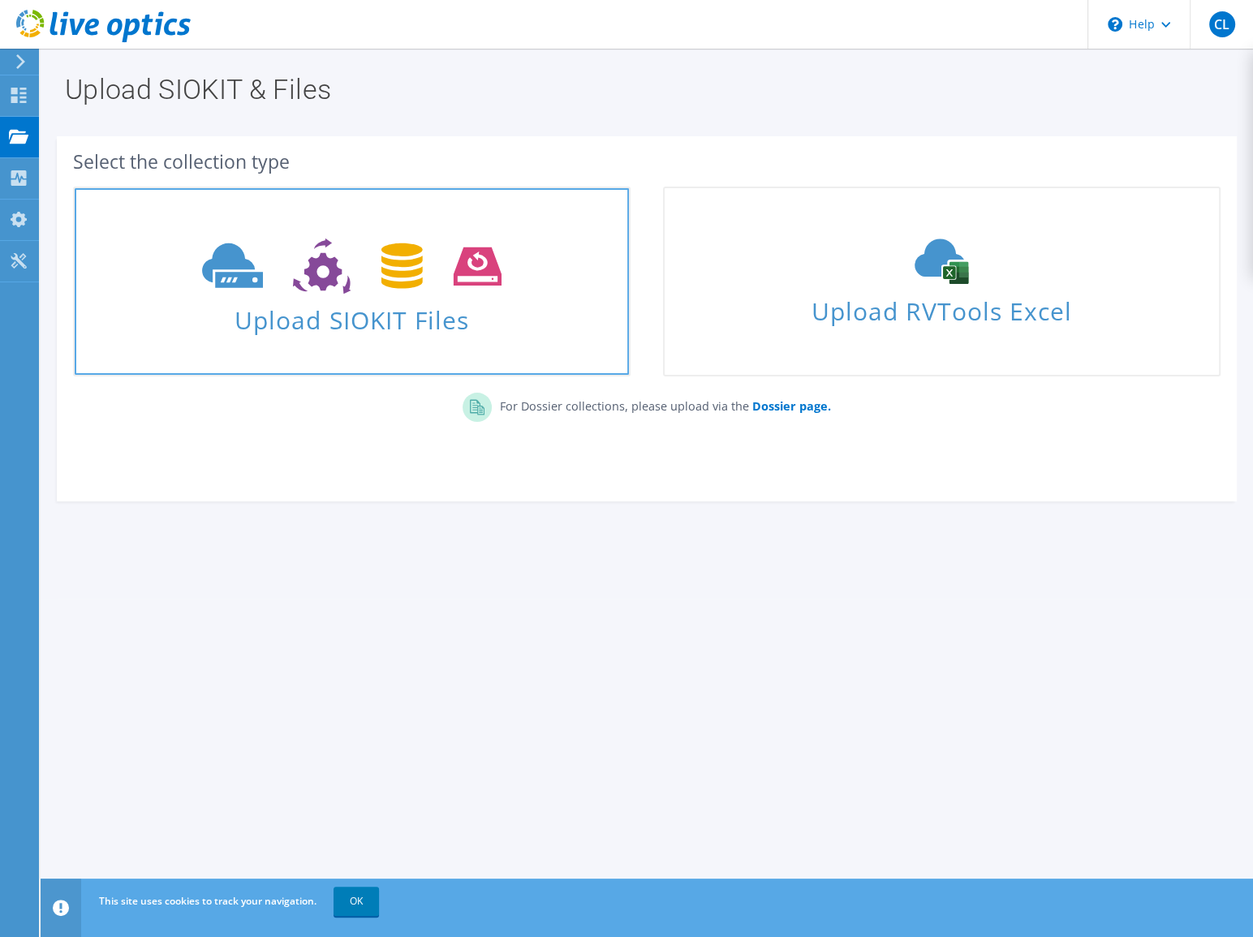
click at [376, 292] on icon at bounding box center [351, 267] width 299 height 56
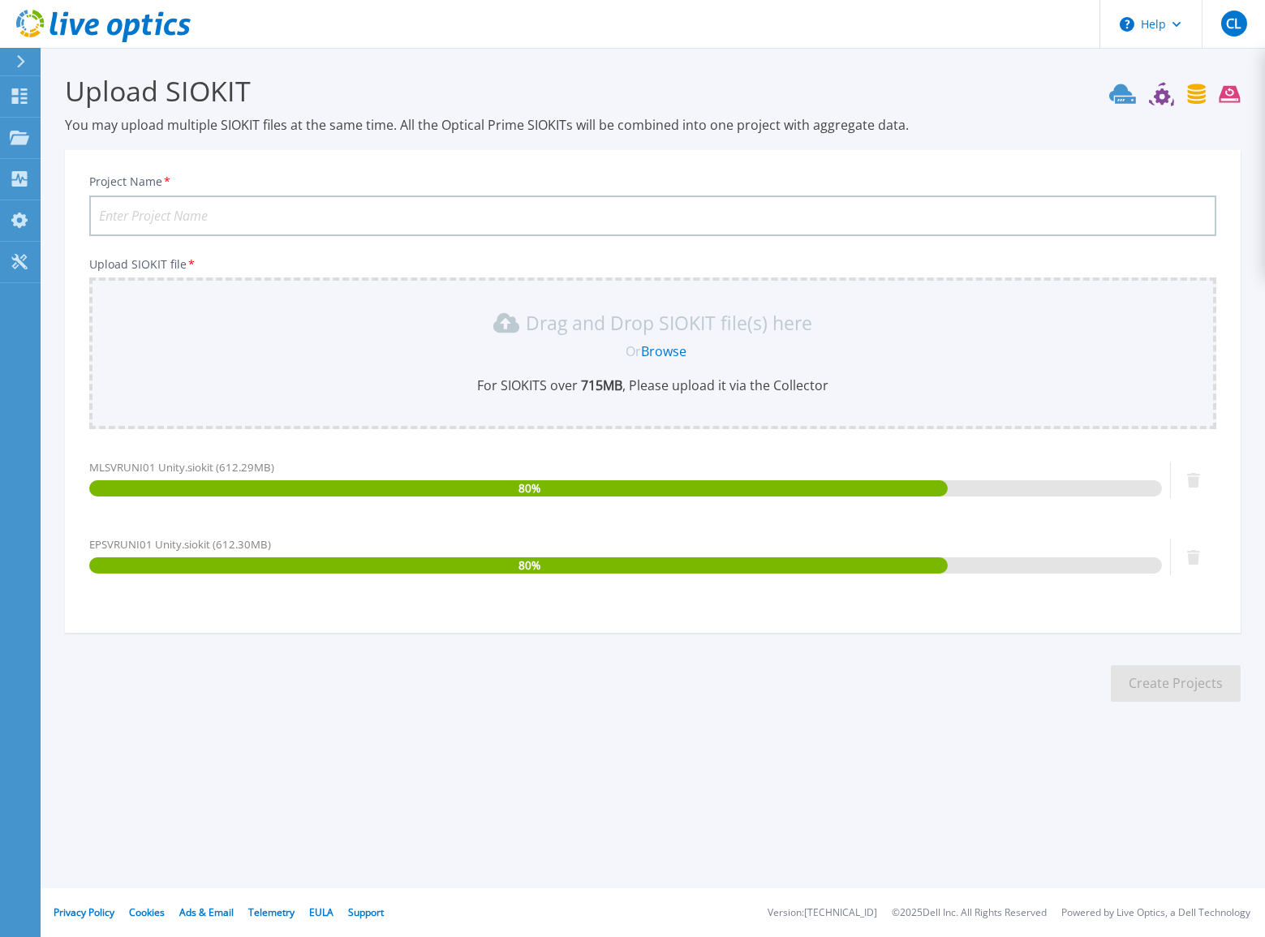
click at [309, 211] on input "Project Name *" at bounding box center [652, 216] width 1127 height 41
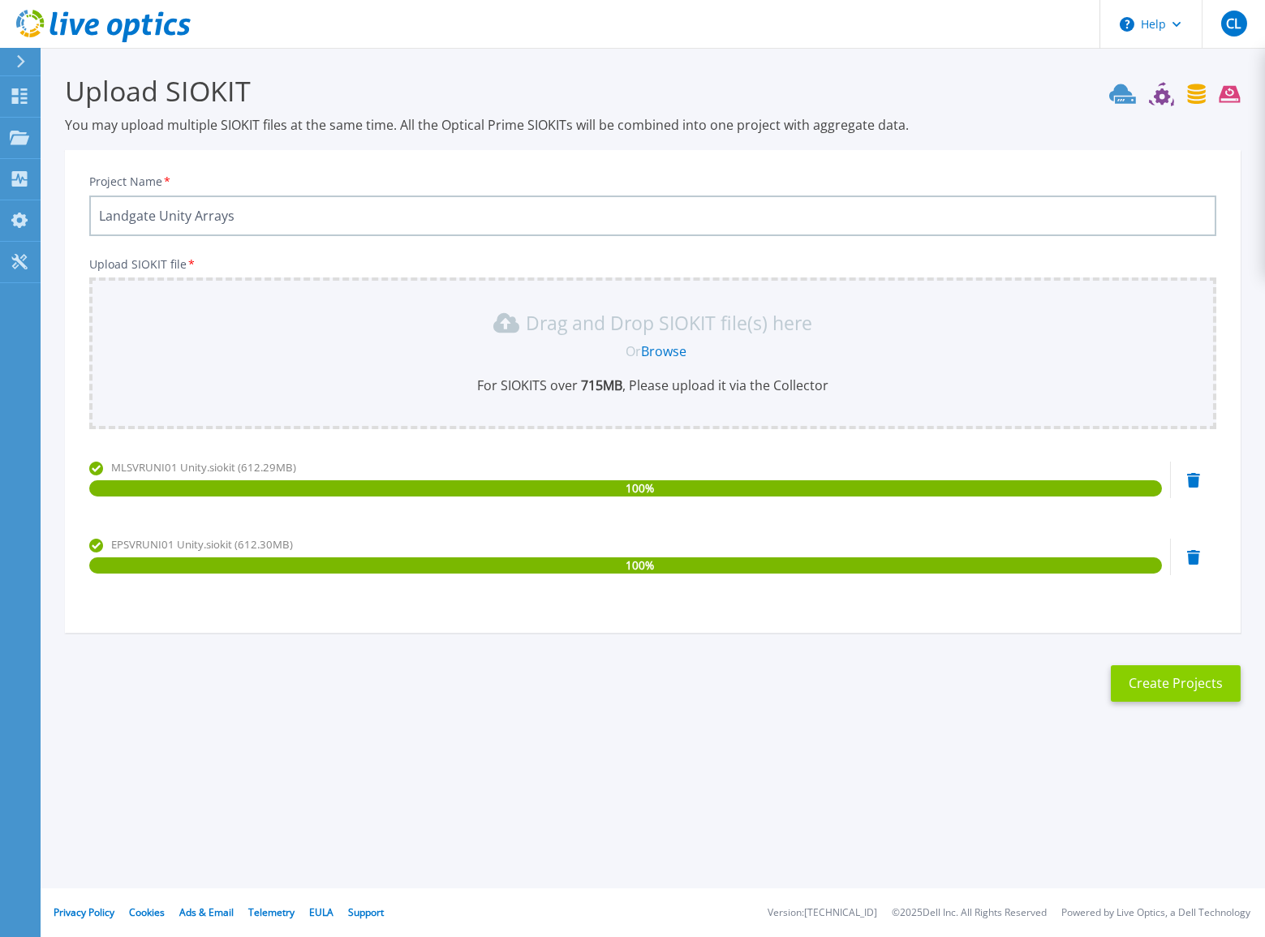
type input "Landgate Unity Arrays"
click at [1186, 680] on button "Create Projects" at bounding box center [1176, 683] width 130 height 37
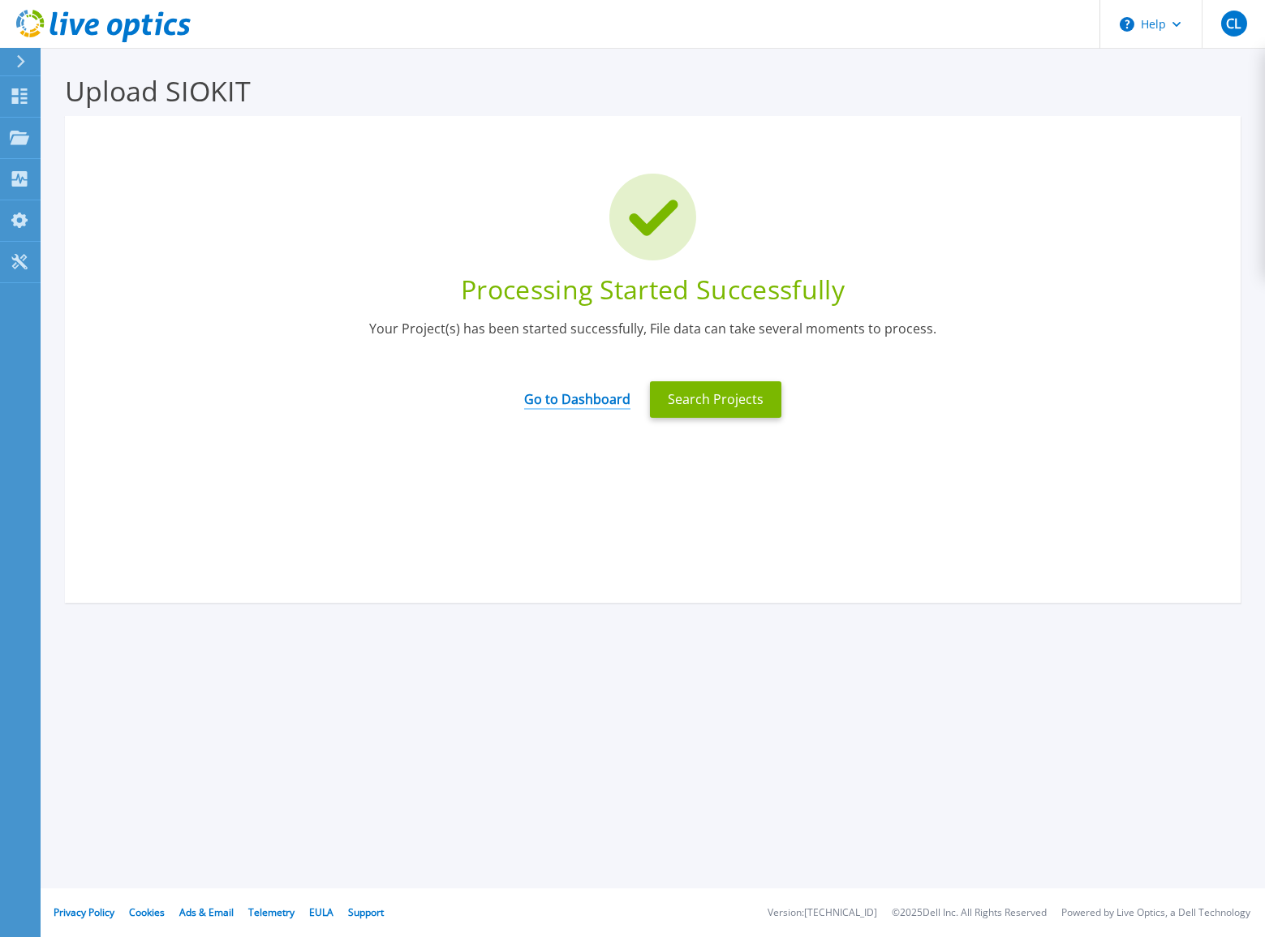
click at [596, 396] on link "Go to Dashboard" at bounding box center [577, 394] width 106 height 32
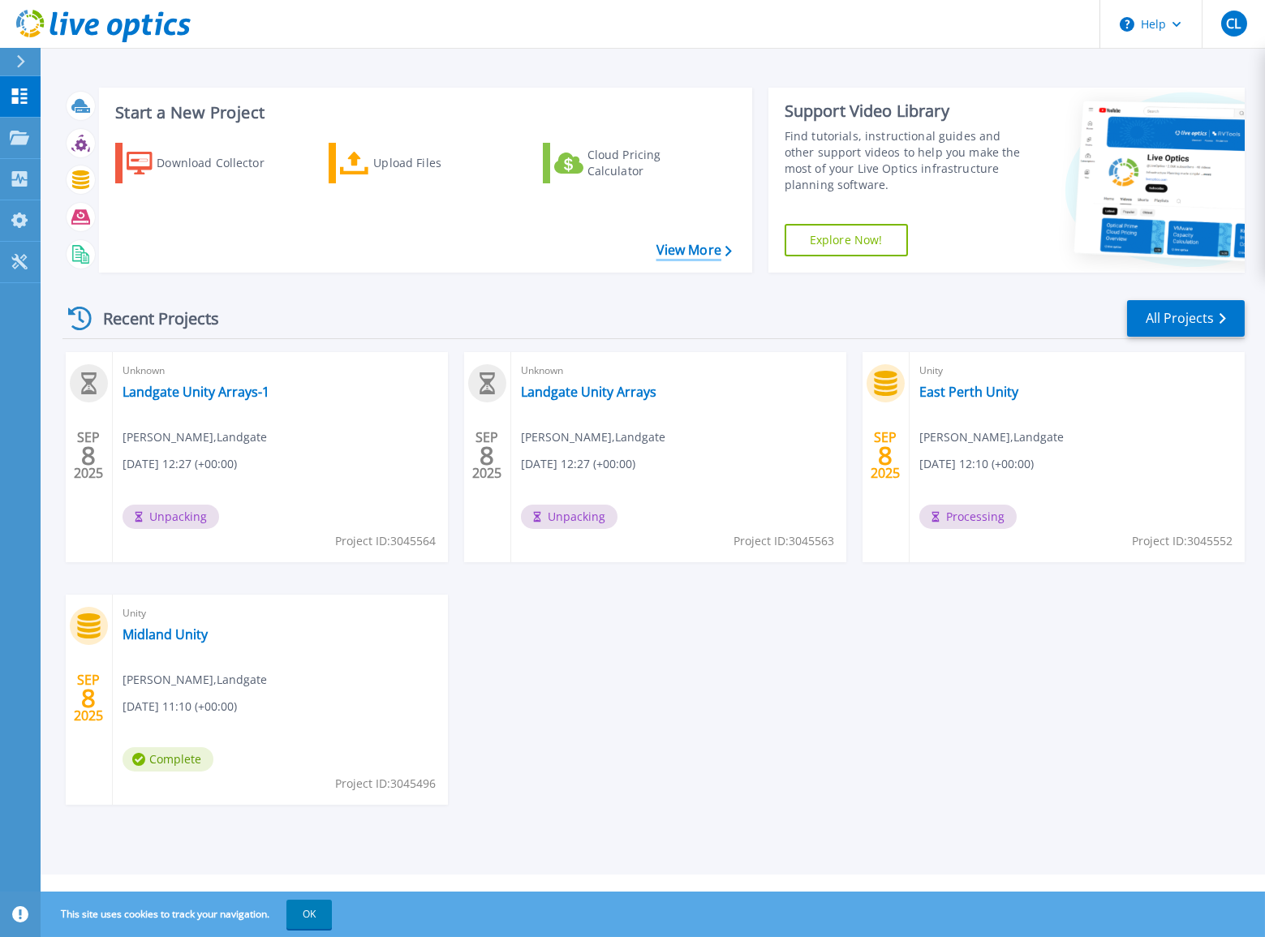
click at [694, 245] on link "View More" at bounding box center [693, 250] width 75 height 15
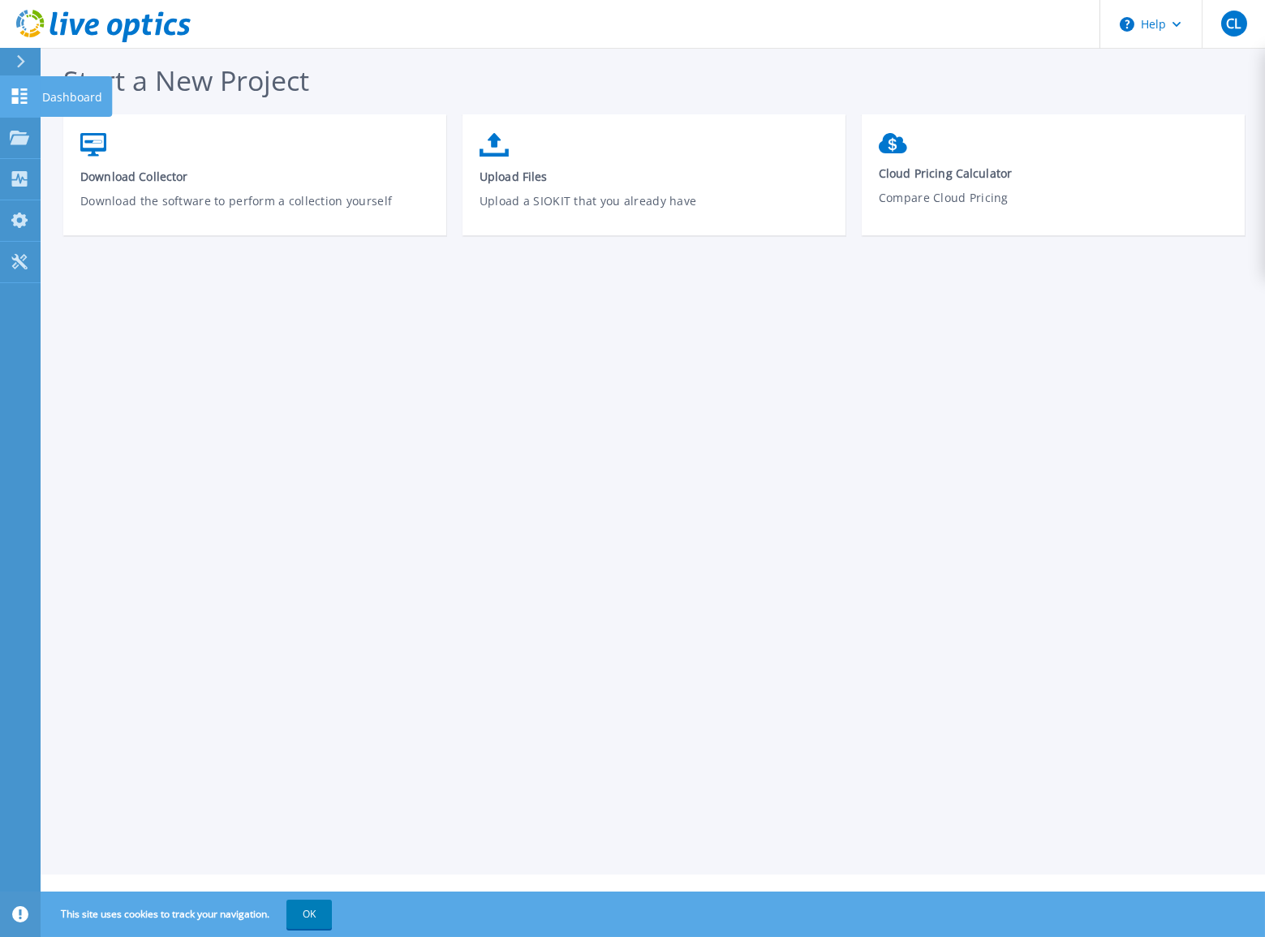
click at [19, 97] on icon at bounding box center [19, 95] width 19 height 15
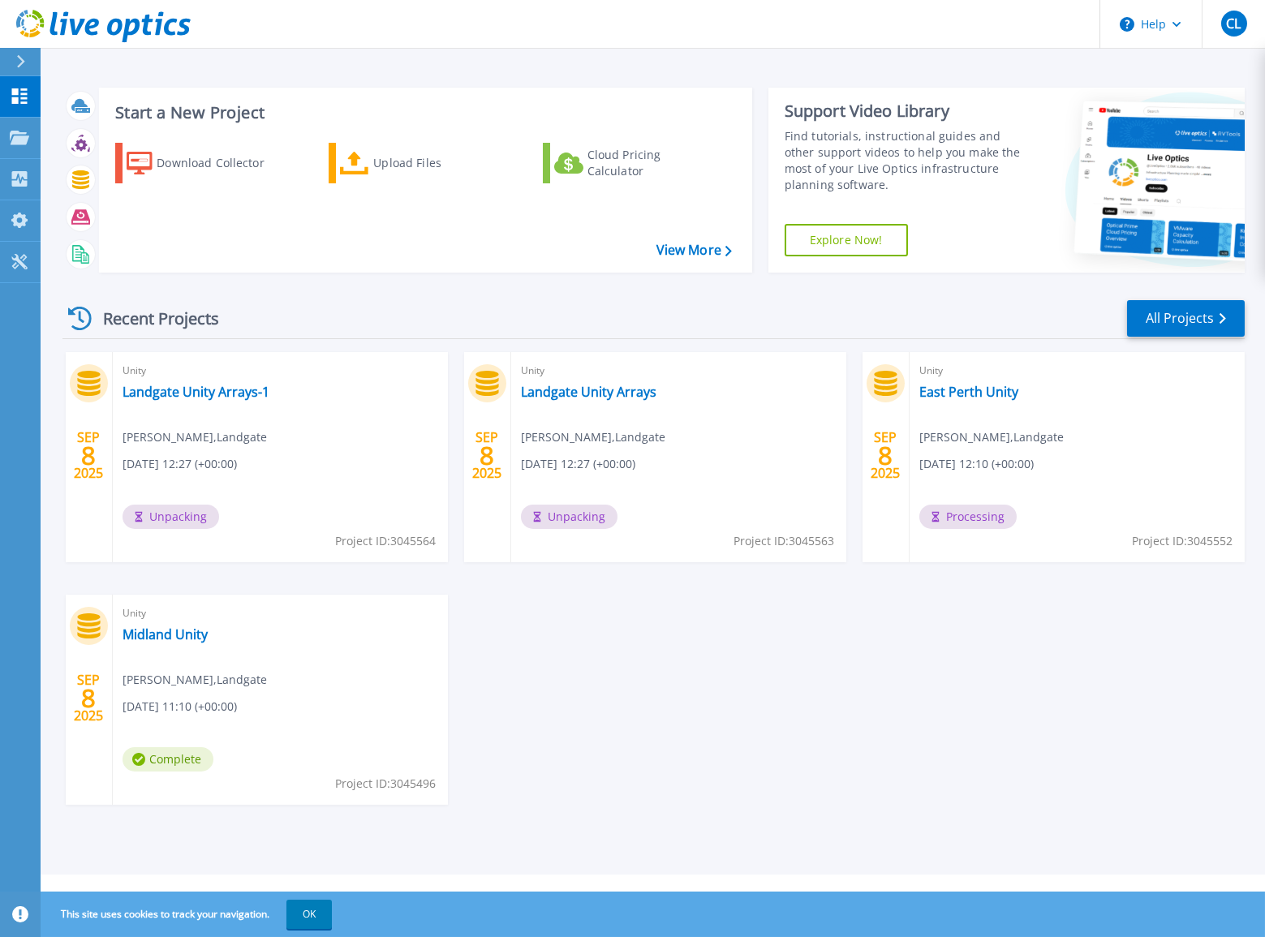
click at [12, 61] on button at bounding box center [20, 62] width 41 height 28
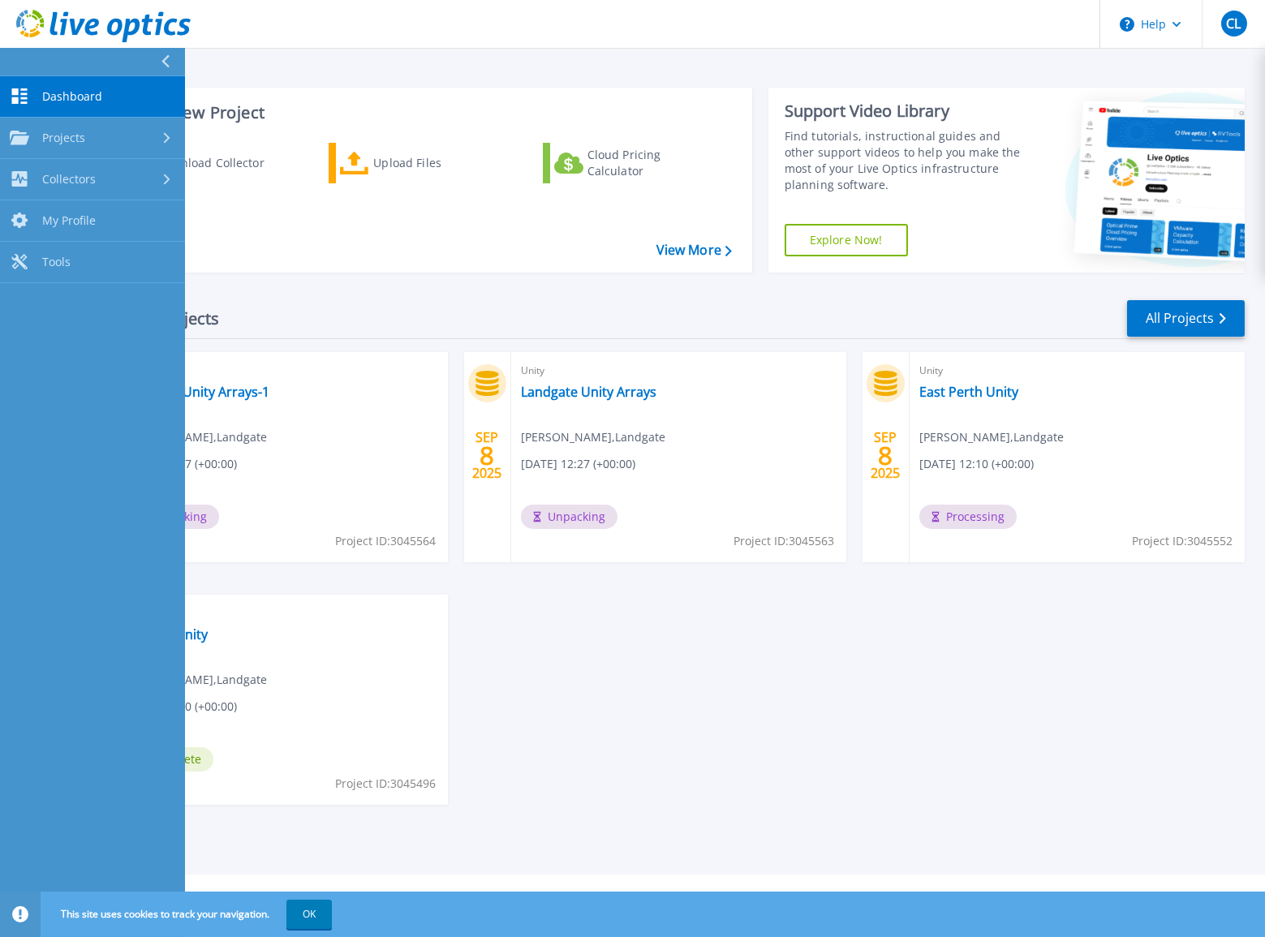
click at [12, 61] on button at bounding box center [92, 62] width 185 height 28
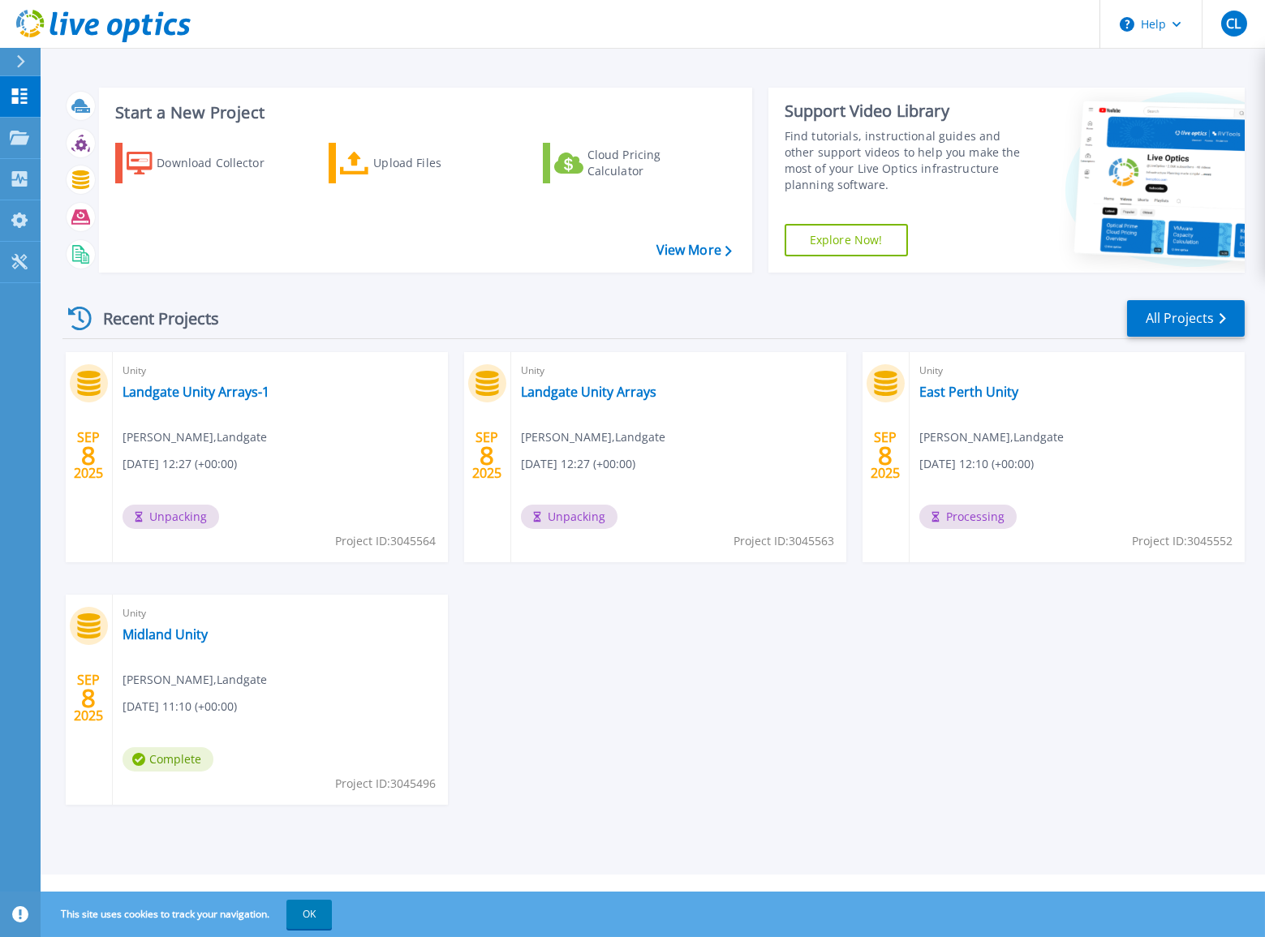
click at [747, 790] on div "SEP 8 2025 Unity Landgate Unity Arrays-1 Chris Love , Landgate 09/08/2025, 12:2…" at bounding box center [647, 594] width 1195 height 485
click at [13, 94] on icon at bounding box center [19, 95] width 15 height 15
click at [986, 393] on link "East Perth Unity" at bounding box center [968, 392] width 99 height 16
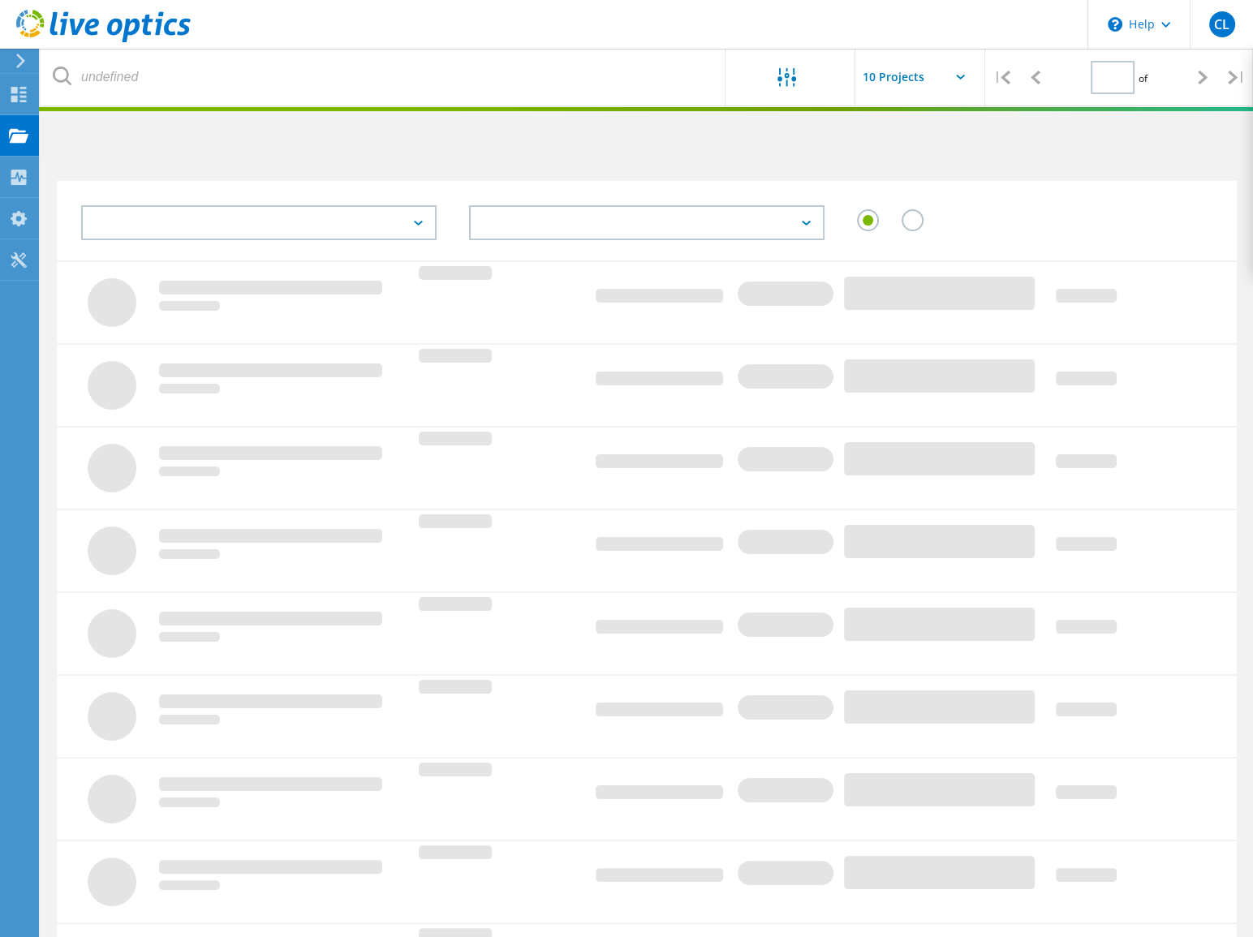
type input "1"
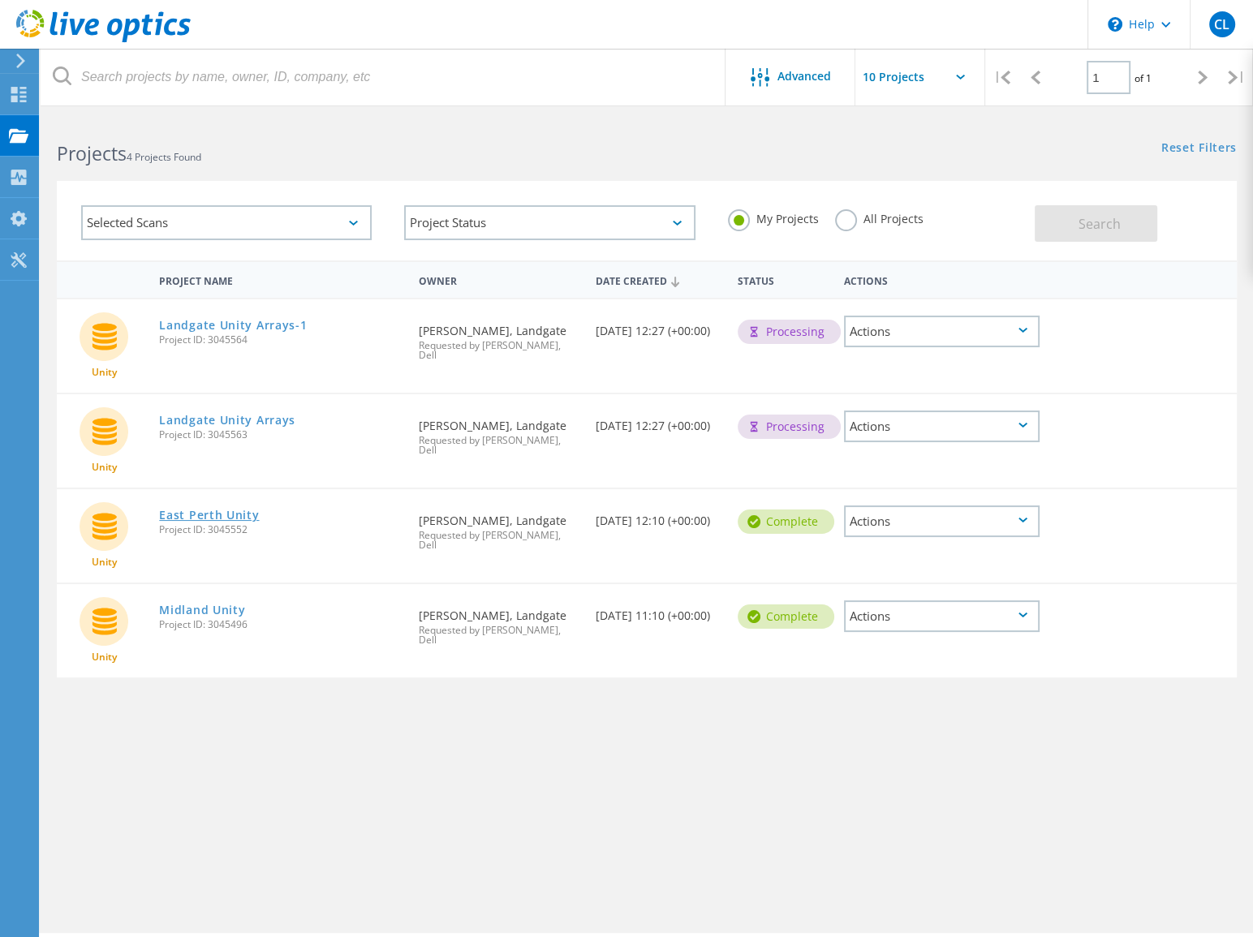
click at [236, 510] on link "East Perth Unity" at bounding box center [209, 515] width 100 height 11
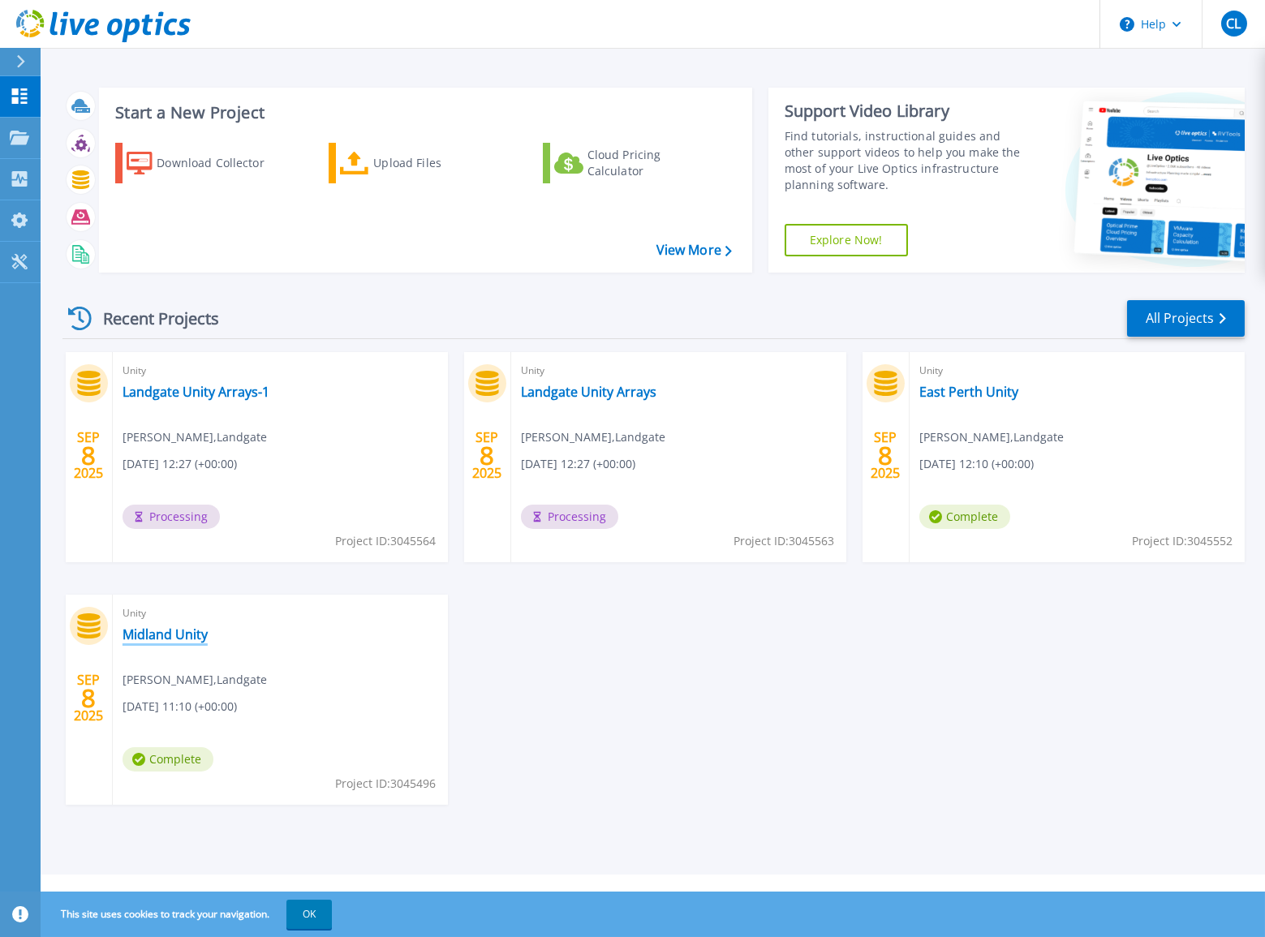
click at [171, 638] on link "Midland Unity" at bounding box center [165, 634] width 85 height 16
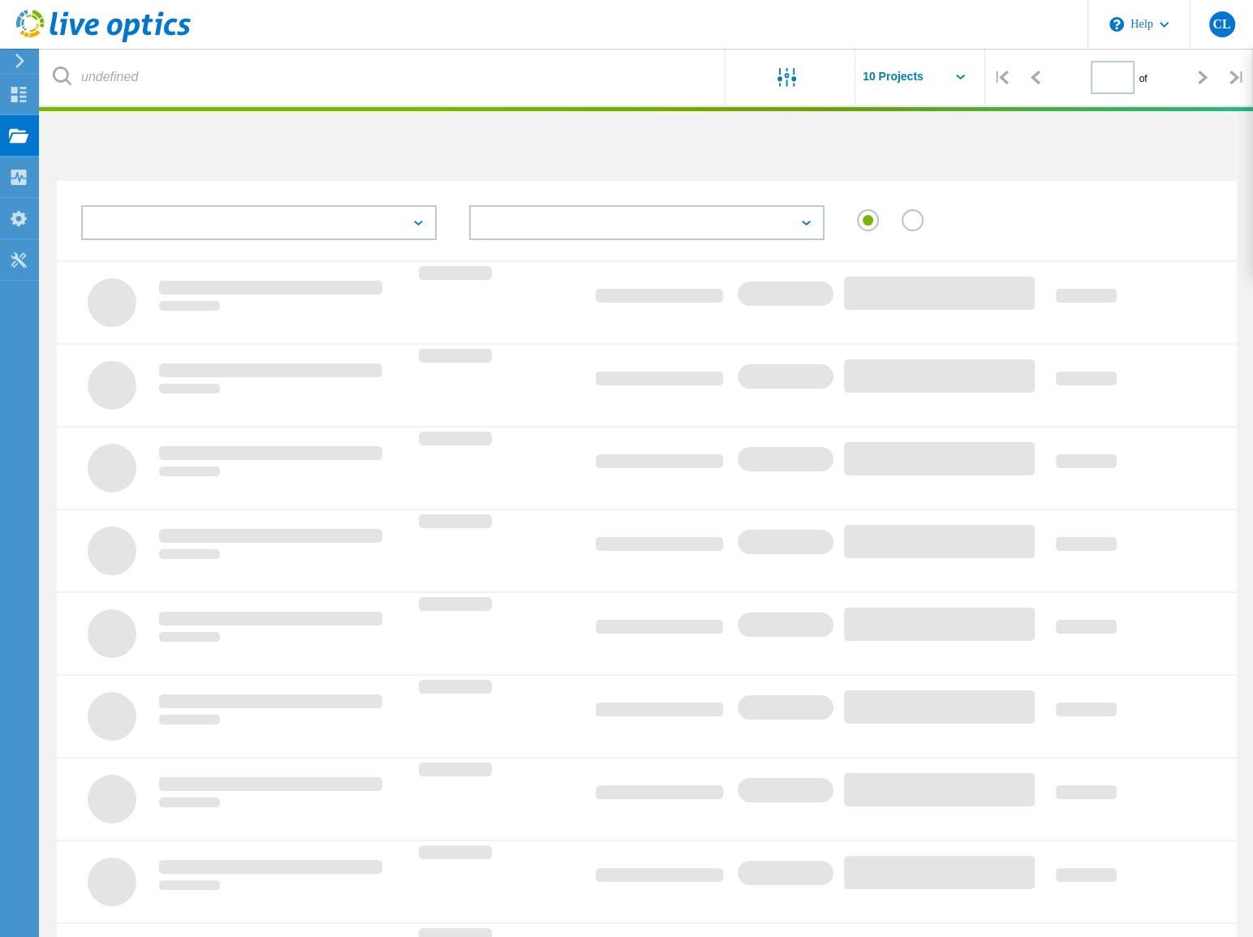
type input "1"
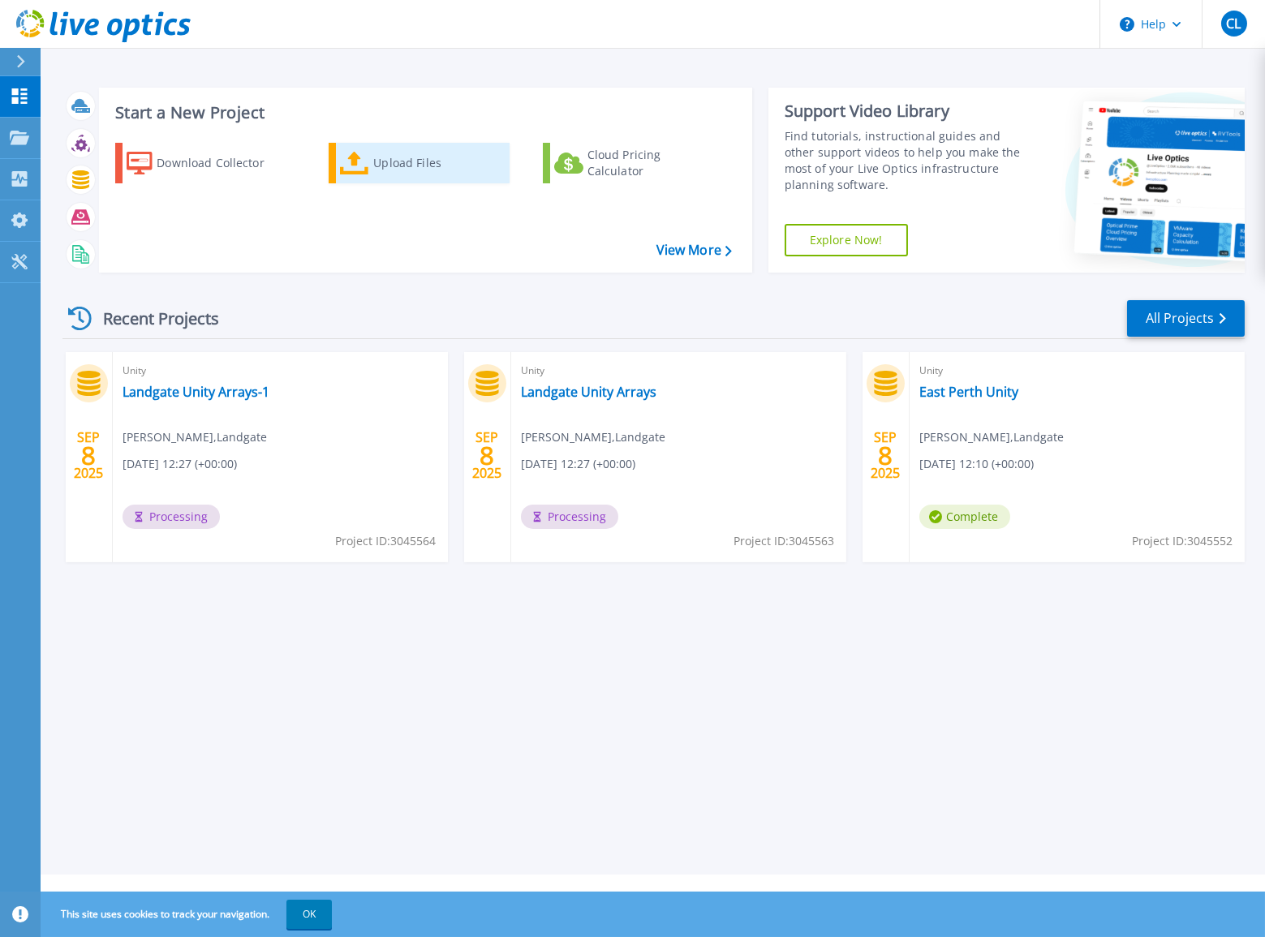
click at [351, 159] on icon at bounding box center [354, 164] width 29 height 24
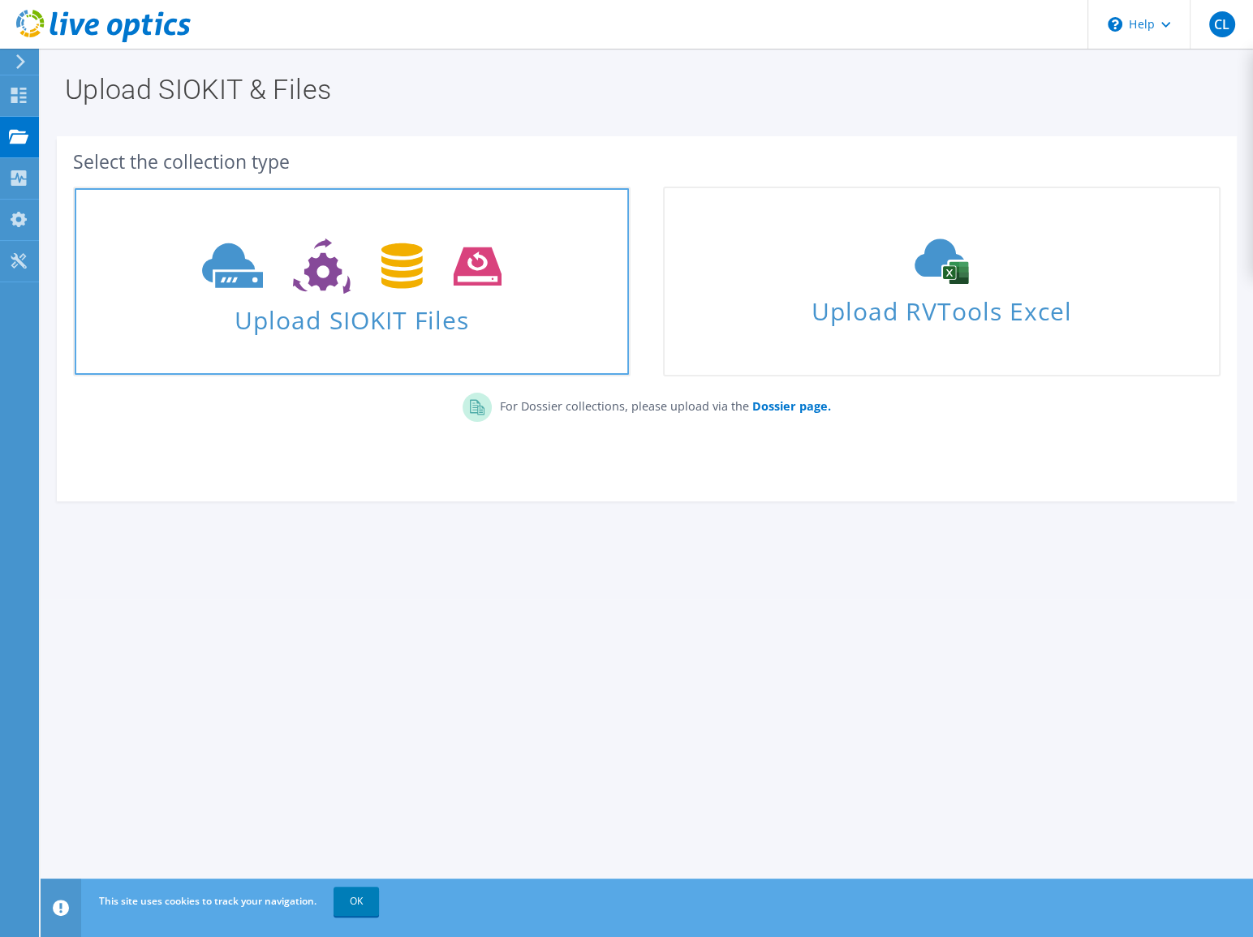
click at [409, 286] on use at bounding box center [351, 267] width 299 height 56
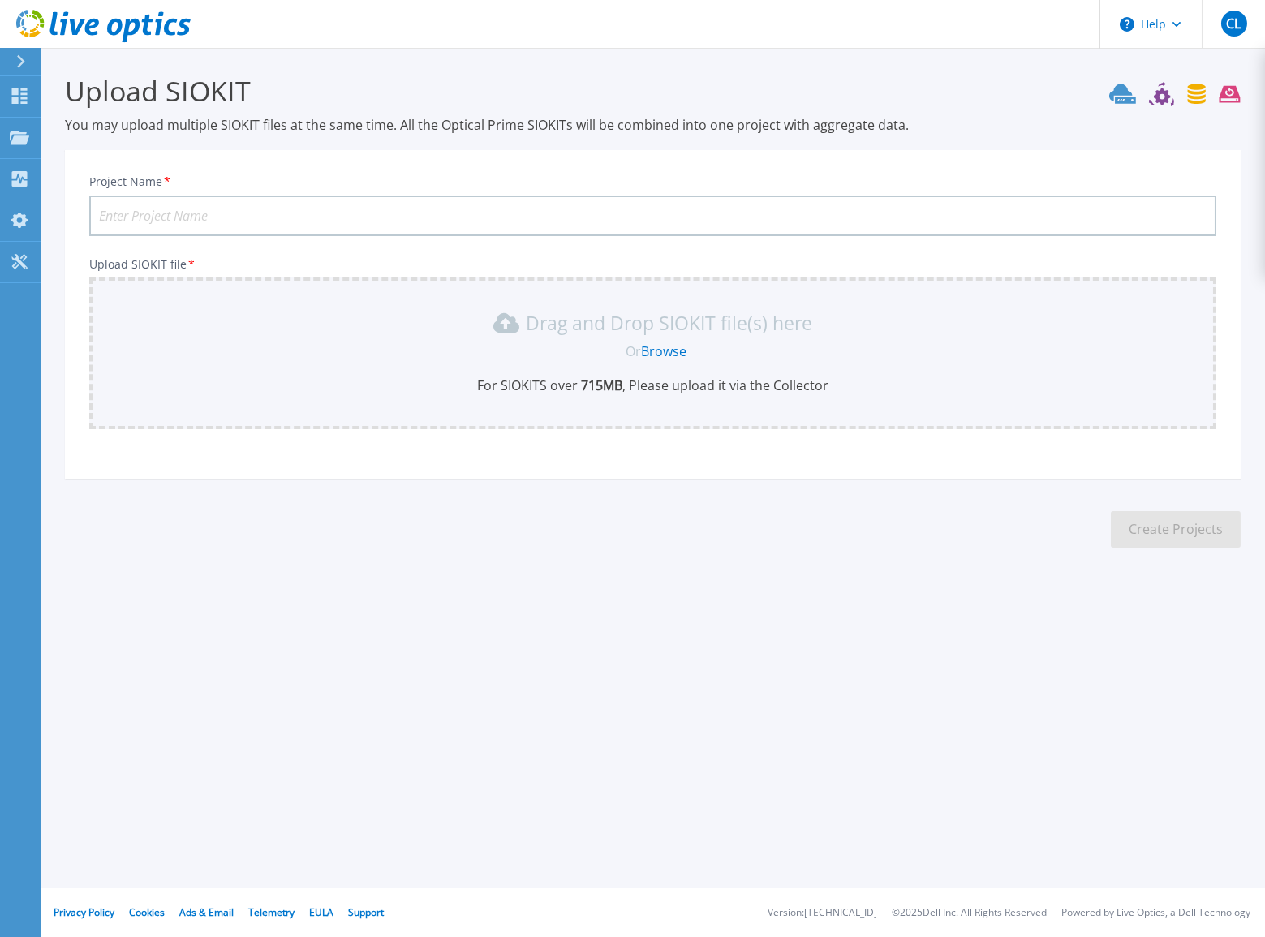
click at [222, 216] on input "Project Name *" at bounding box center [652, 216] width 1127 height 41
type input "Midland Unity"
click at [665, 348] on link "Browse" at bounding box center [663, 351] width 45 height 18
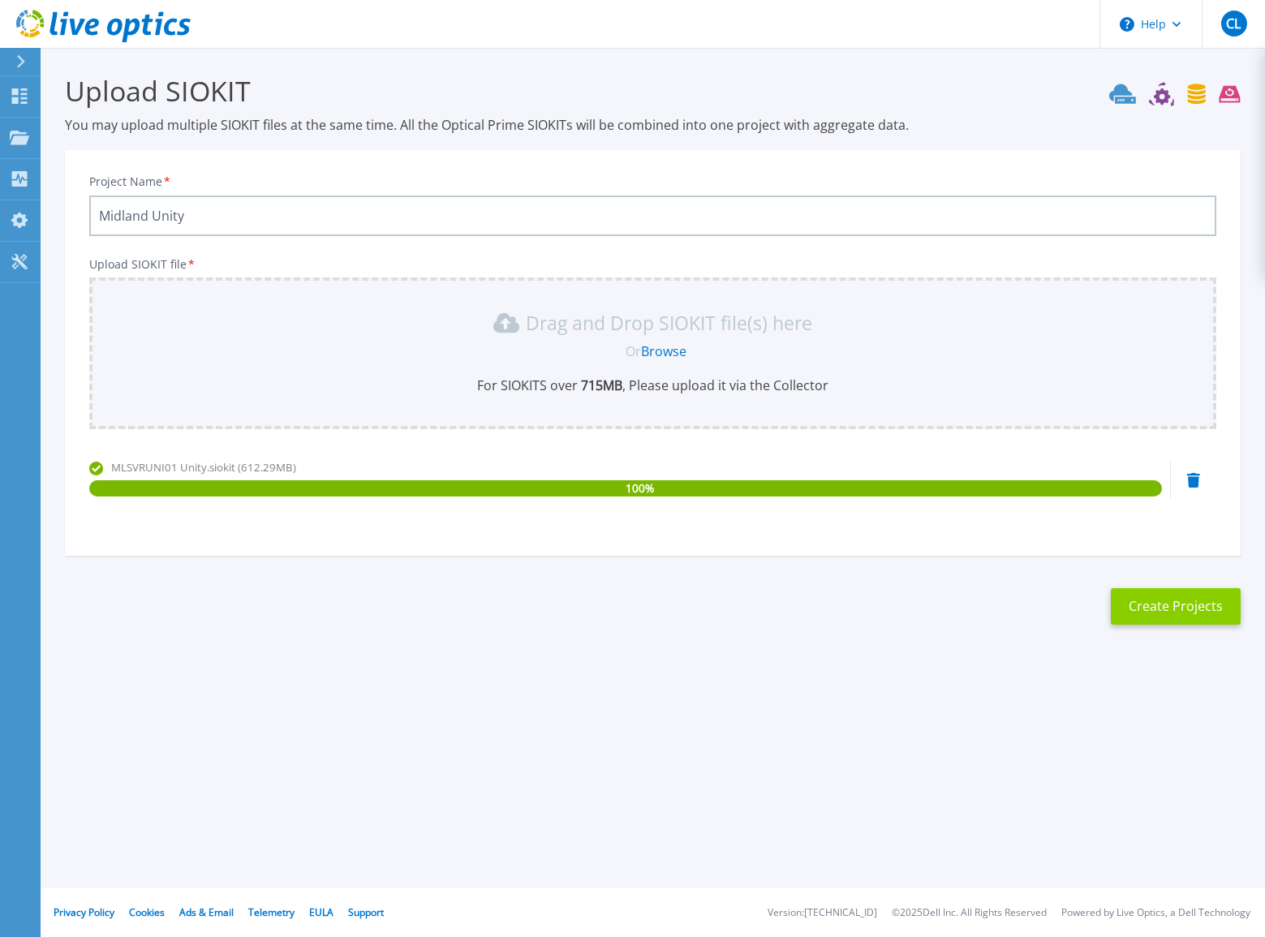
click at [1177, 613] on button "Create Projects" at bounding box center [1176, 606] width 130 height 37
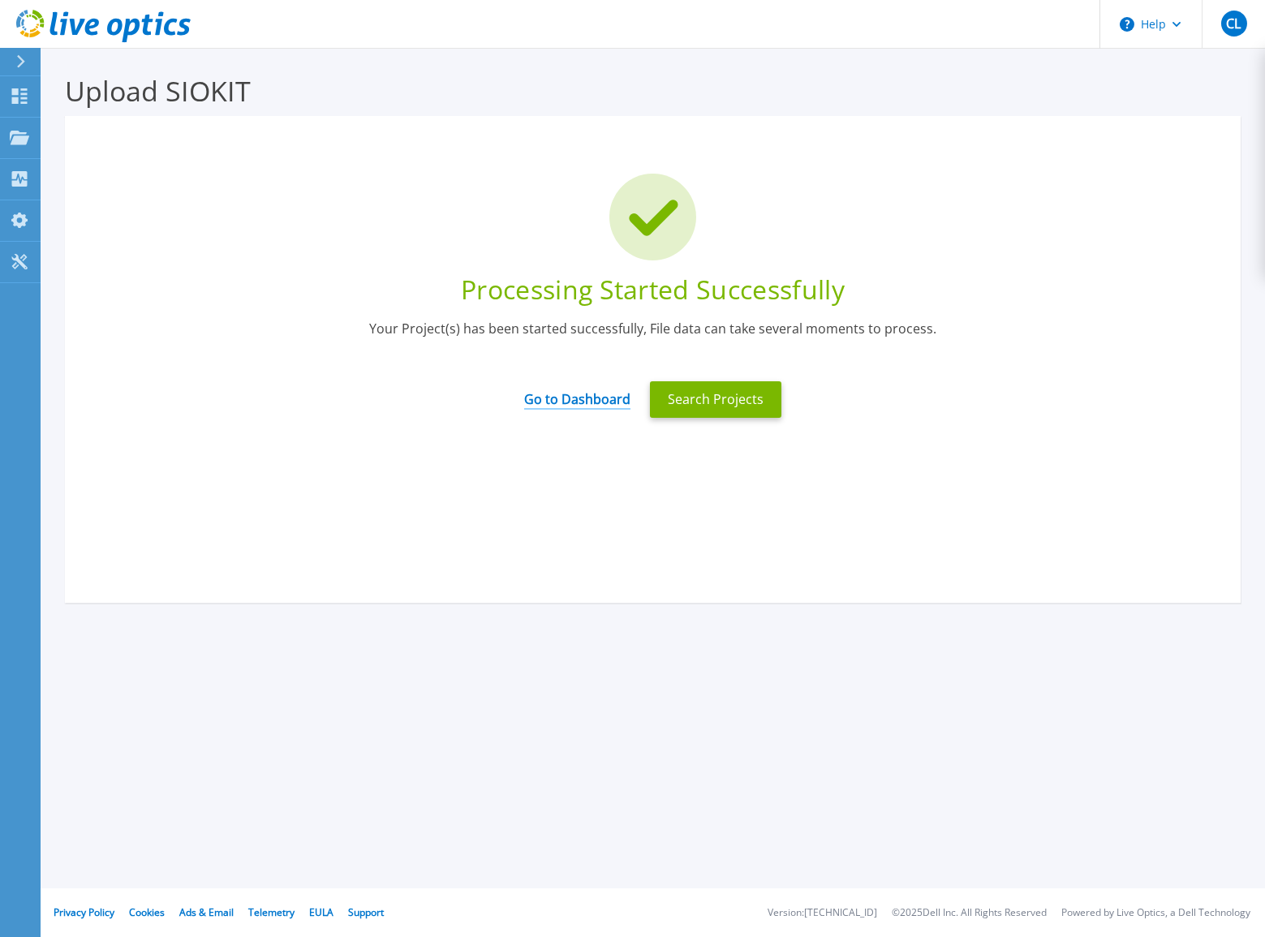
click at [561, 403] on link "Go to Dashboard" at bounding box center [577, 394] width 106 height 32
